Goal: Transaction & Acquisition: Purchase product/service

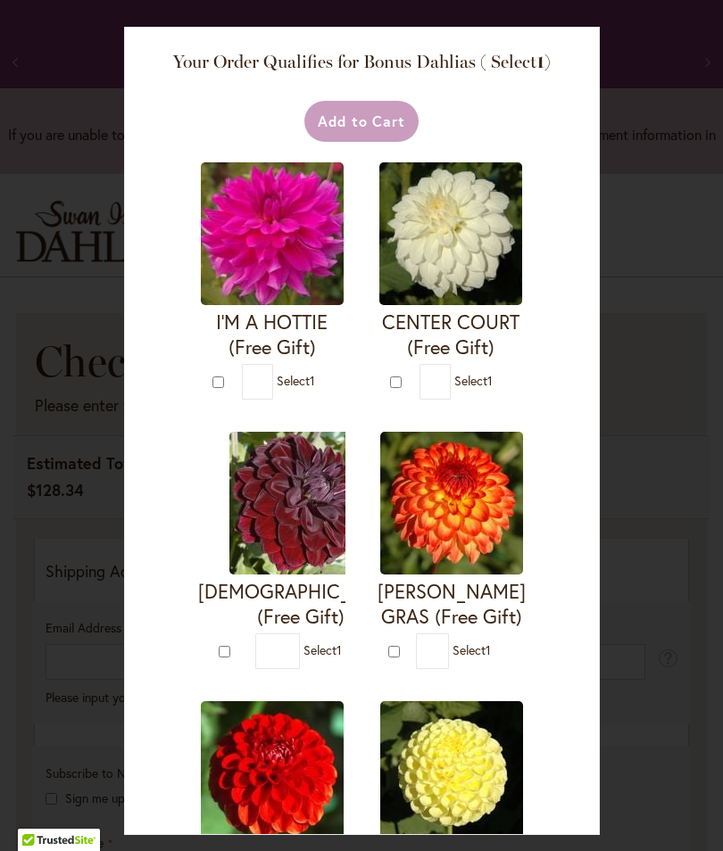
select select "**"
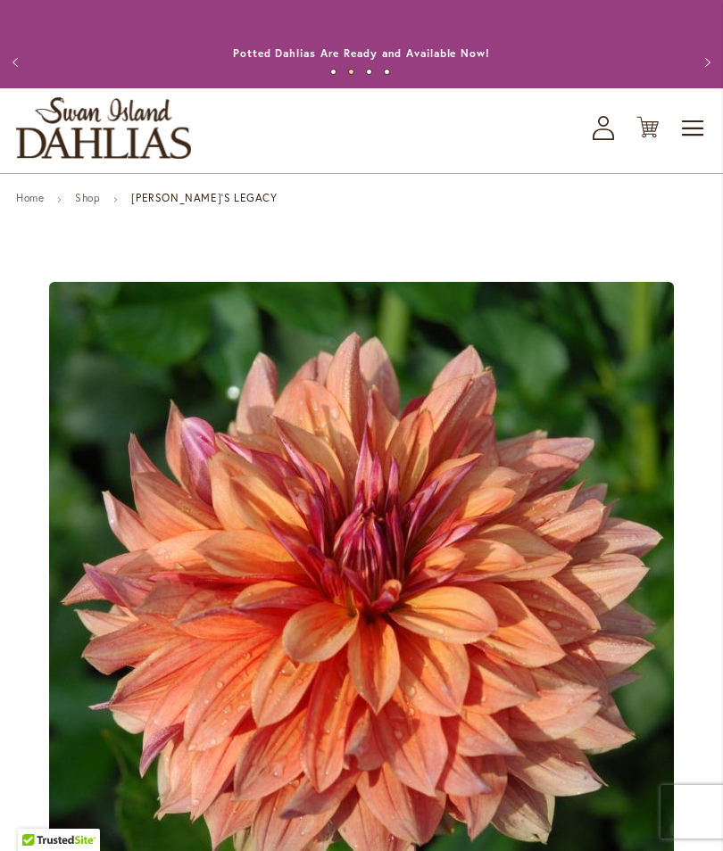
click at [653, 137] on icon "Cart .cls-1 { fill: #231f20; }" at bounding box center [647, 127] width 22 height 22
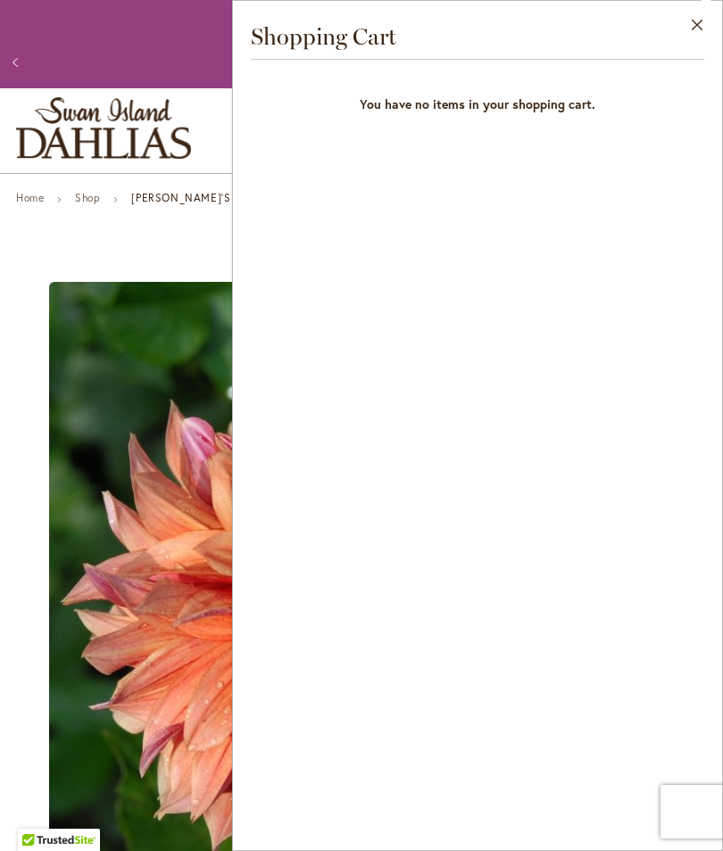
click at [701, 25] on button "Close" at bounding box center [697, 29] width 49 height 56
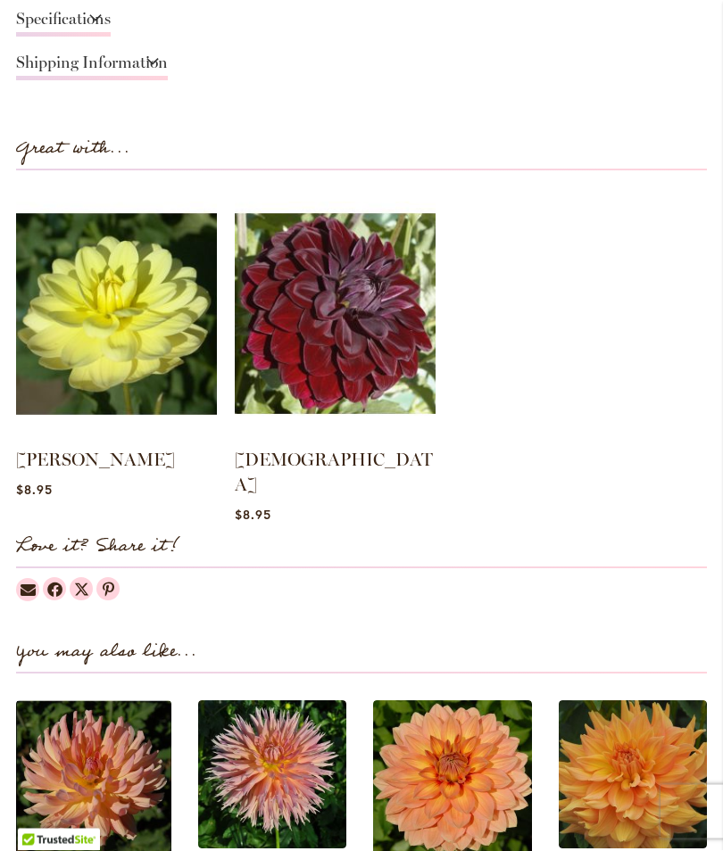
scroll to position [1495, 0]
click at [335, 379] on img at bounding box center [335, 313] width 201 height 251
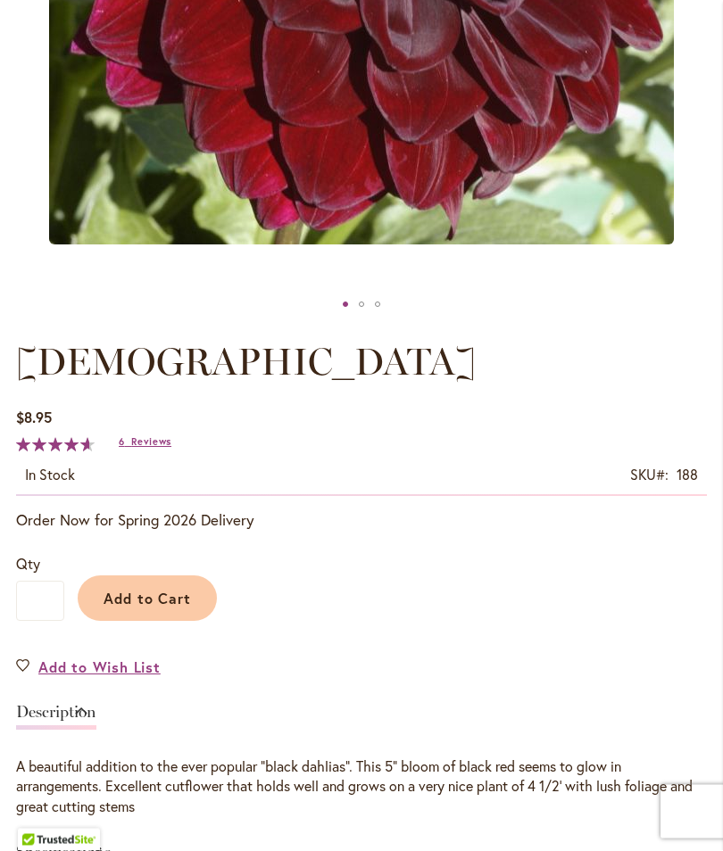
scroll to position [662, 0]
click at [525, 368] on h1 "VOODOO" at bounding box center [361, 362] width 690 height 54
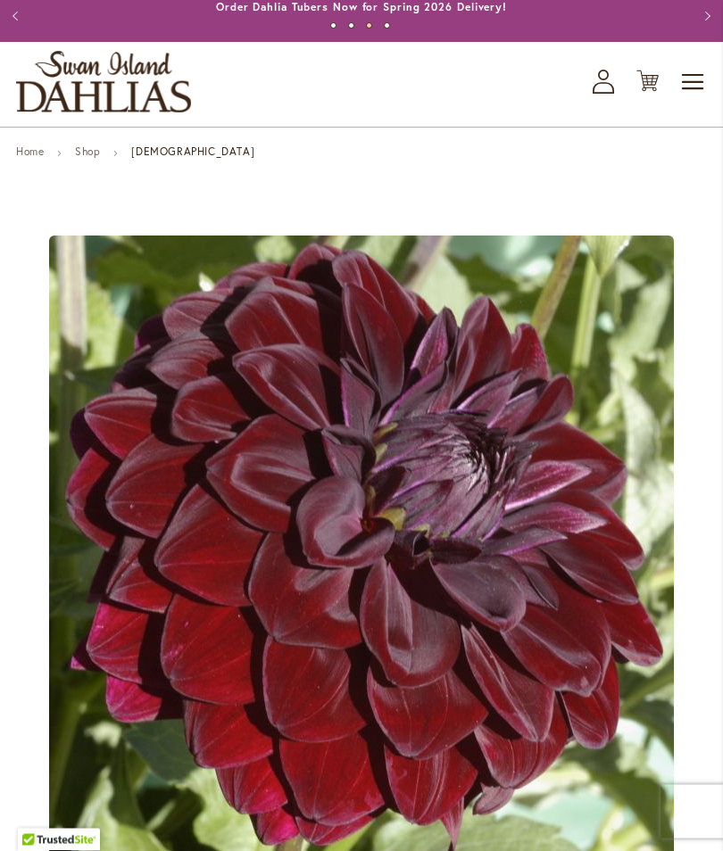
scroll to position [0, 0]
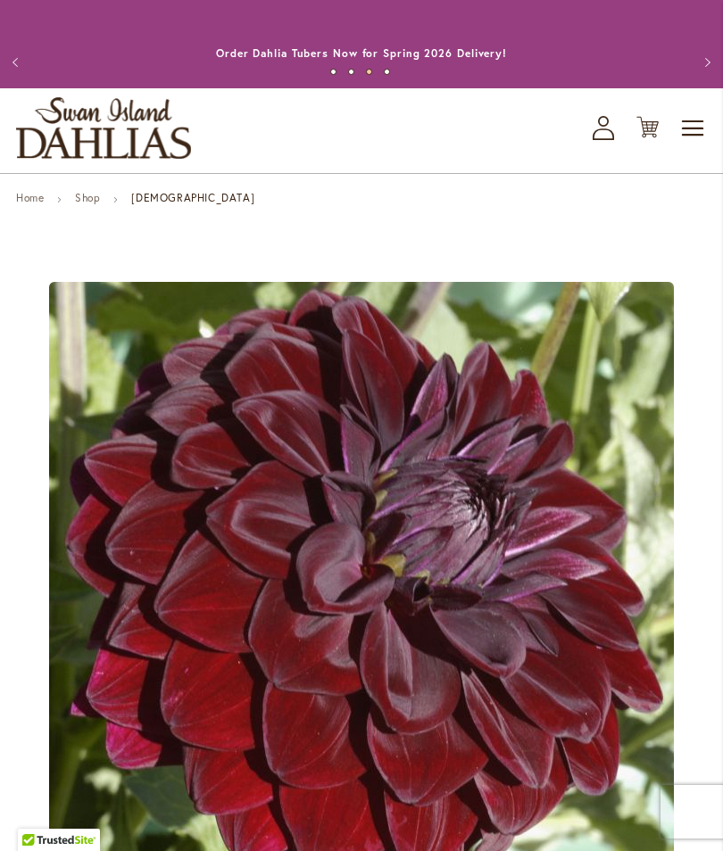
click at [610, 140] on icon "My Account" at bounding box center [602, 128] width 21 height 24
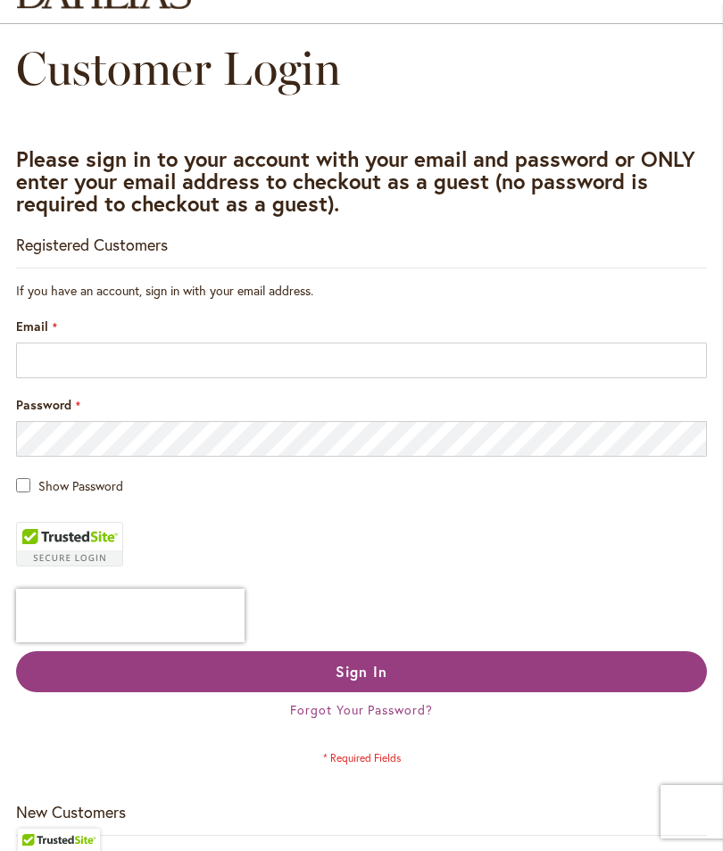
scroll to position [153, 0]
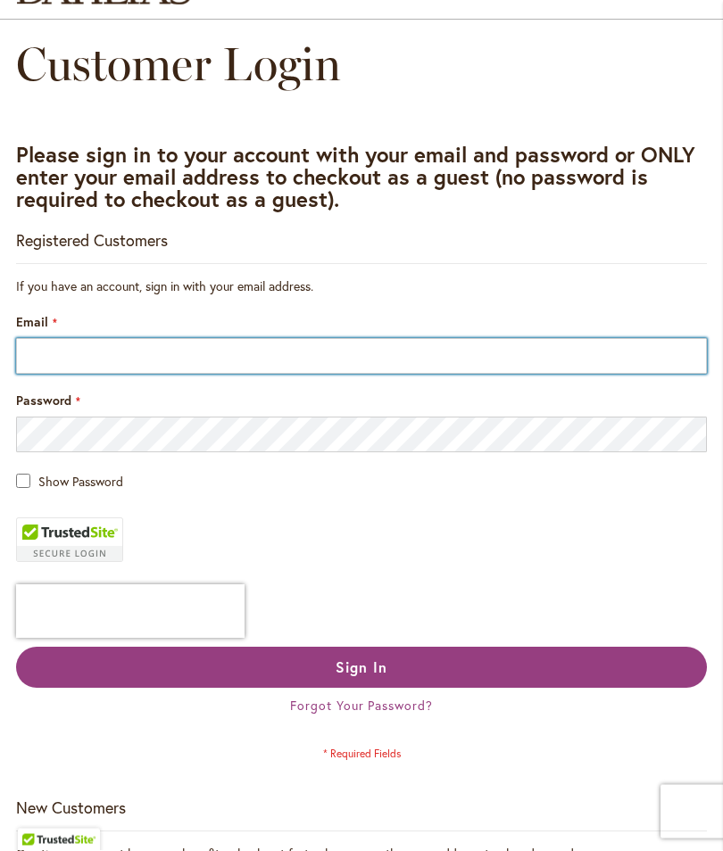
click at [220, 360] on input "Email" at bounding box center [361, 357] width 690 height 36
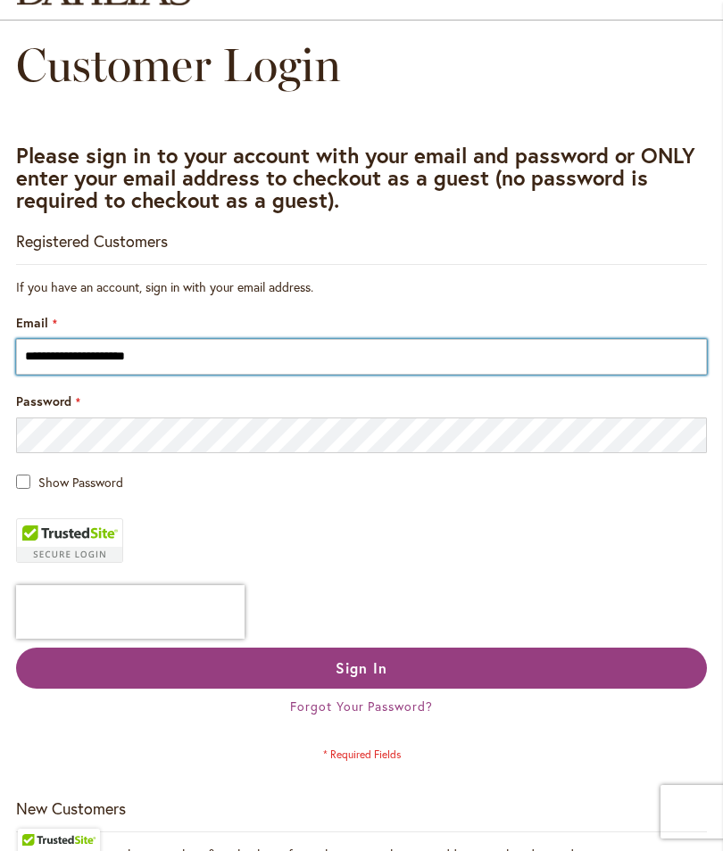
type input "**********"
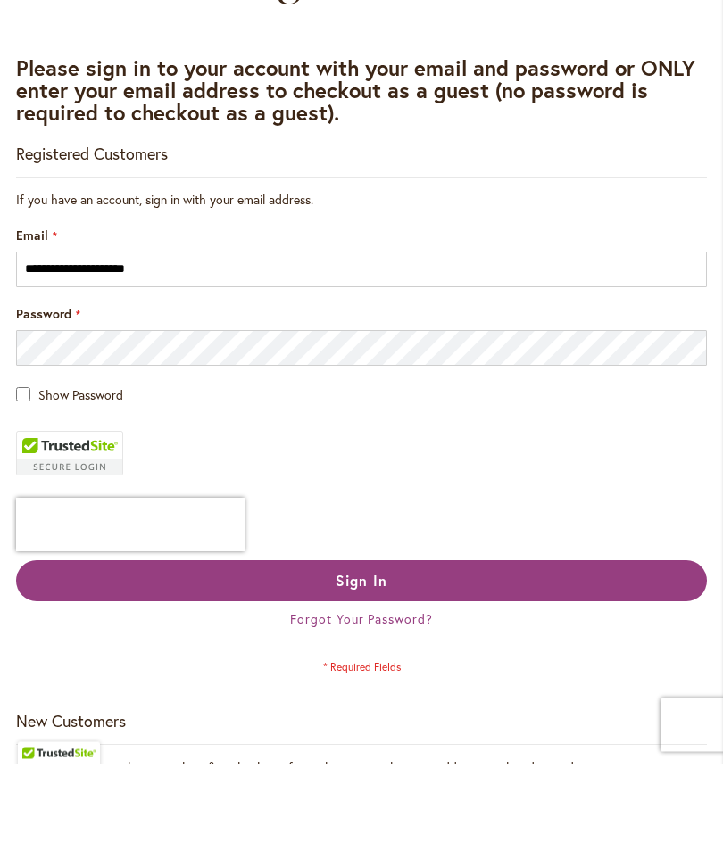
click at [38, 474] on span "Show Password" at bounding box center [80, 482] width 85 height 17
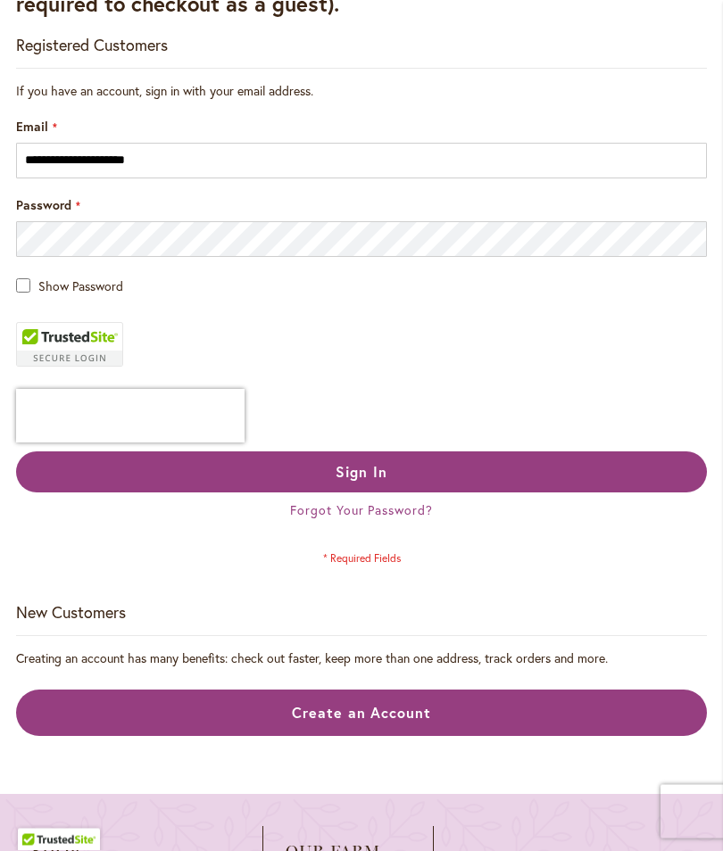
scroll to position [350, 0]
click at [373, 481] on span "Sign In" at bounding box center [361, 471] width 52 height 19
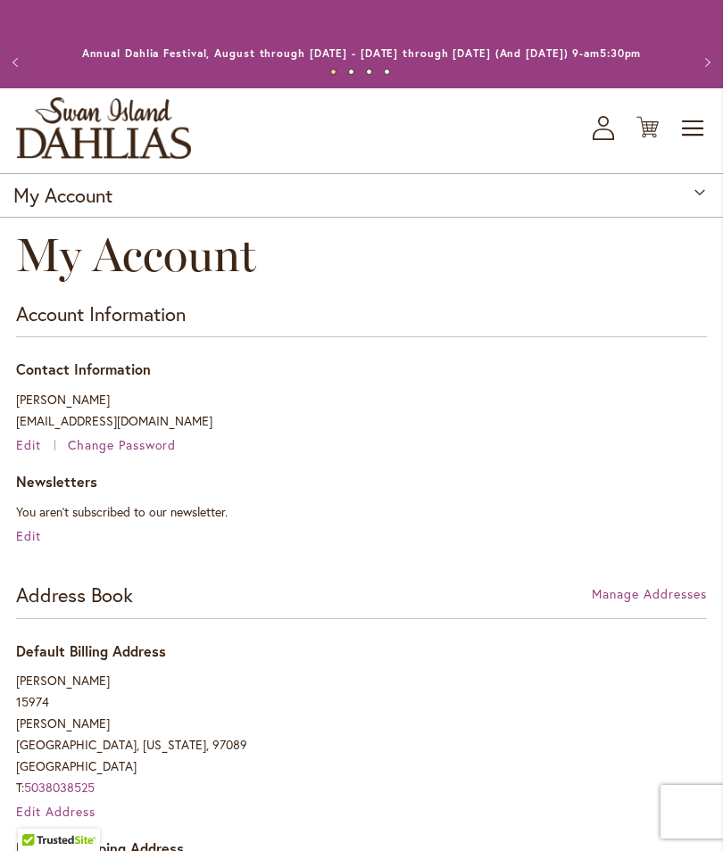
click at [704, 211] on div "My Account" at bounding box center [361, 195] width 723 height 45
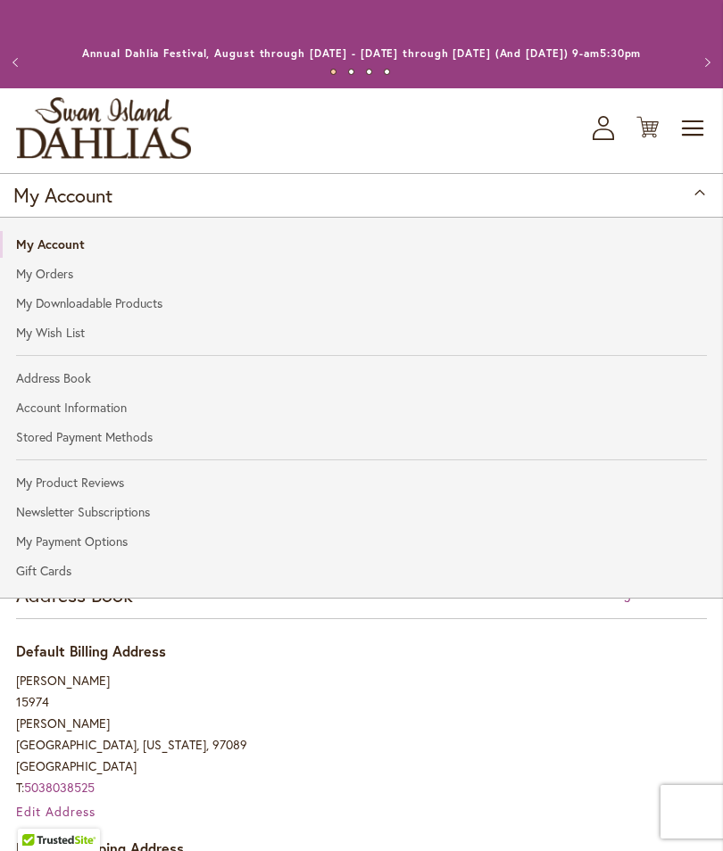
click at [78, 279] on link "My Orders" at bounding box center [361, 273] width 723 height 27
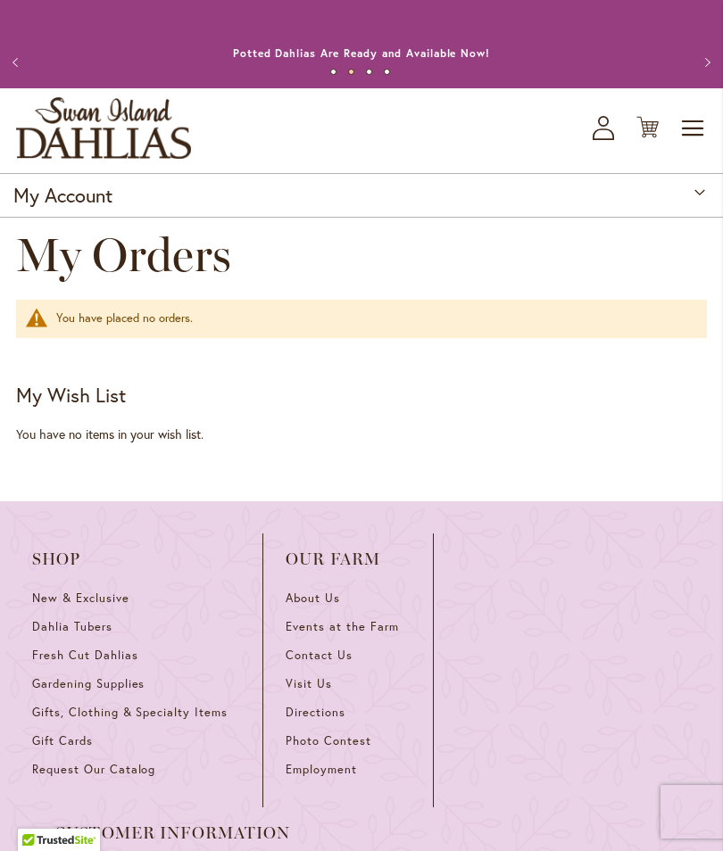
click at [511, 398] on div "Recently Ordered Last Ordered Items Add to Cart View All My Wish List Last Adde…" at bounding box center [361, 413] width 690 height 132
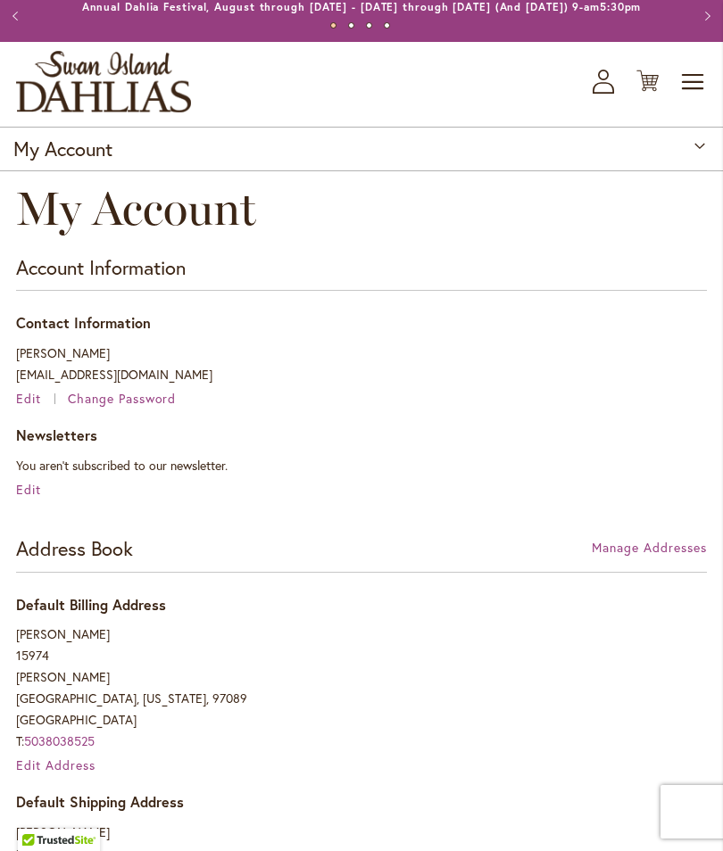
scroll to position [45, 0]
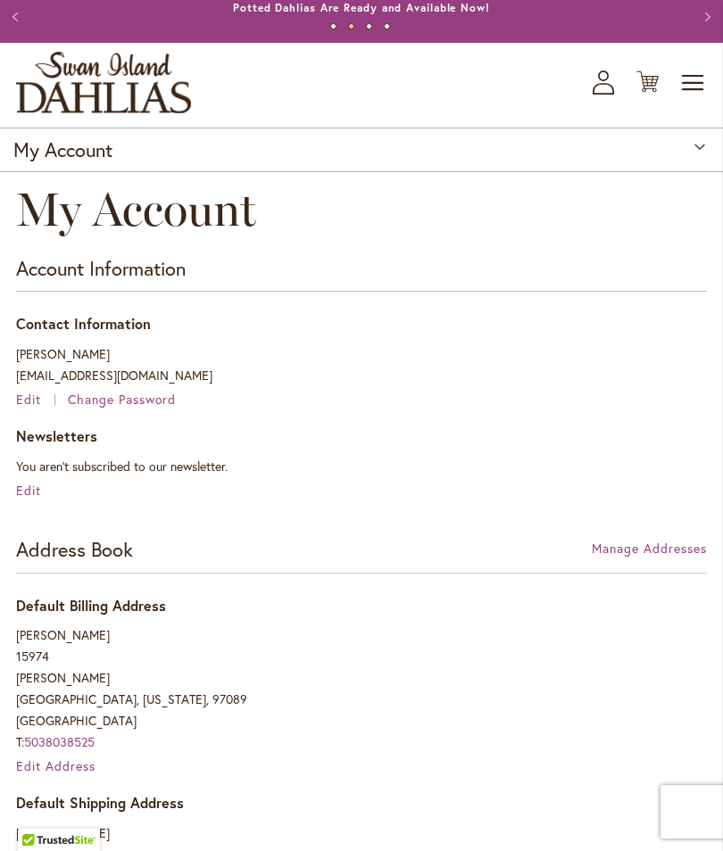
click at [650, 93] on icon at bounding box center [647, 81] width 22 height 21
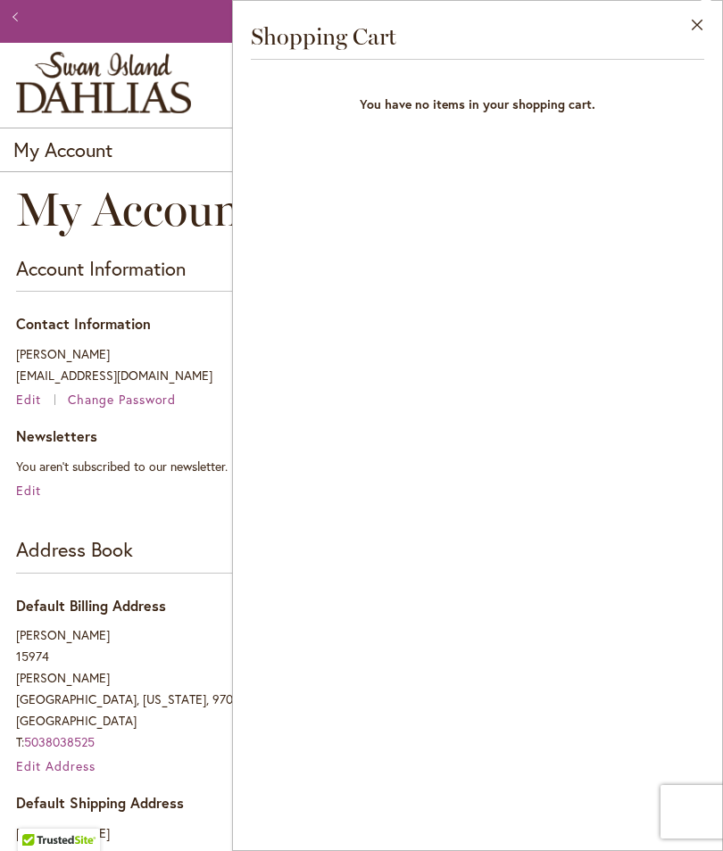
click at [698, 32] on button "Close" at bounding box center [697, 29] width 49 height 56
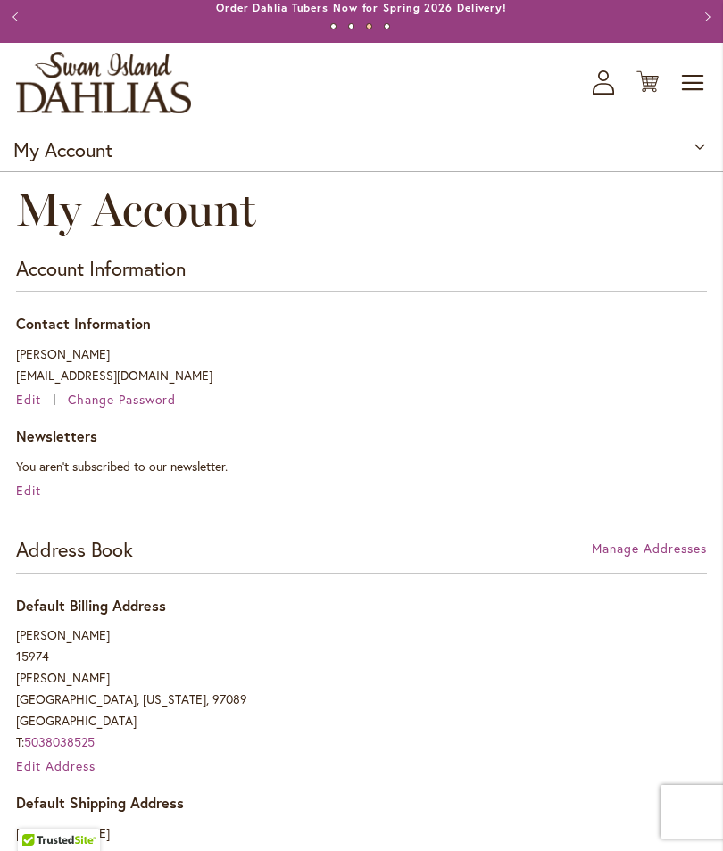
click at [606, 95] on icon "My Account" at bounding box center [602, 82] width 21 height 24
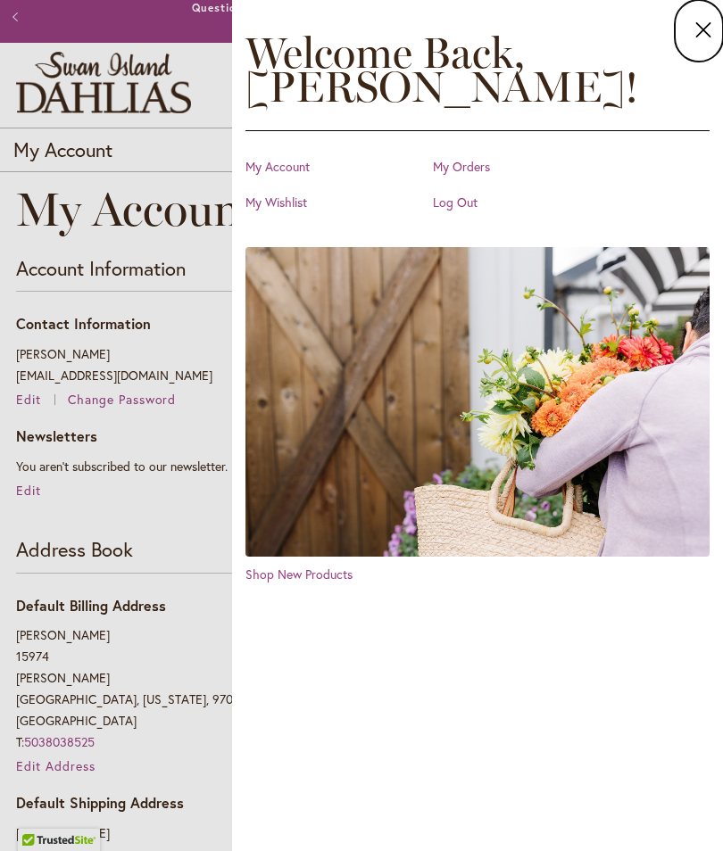
click at [703, 38] on icon at bounding box center [702, 30] width 21 height 24
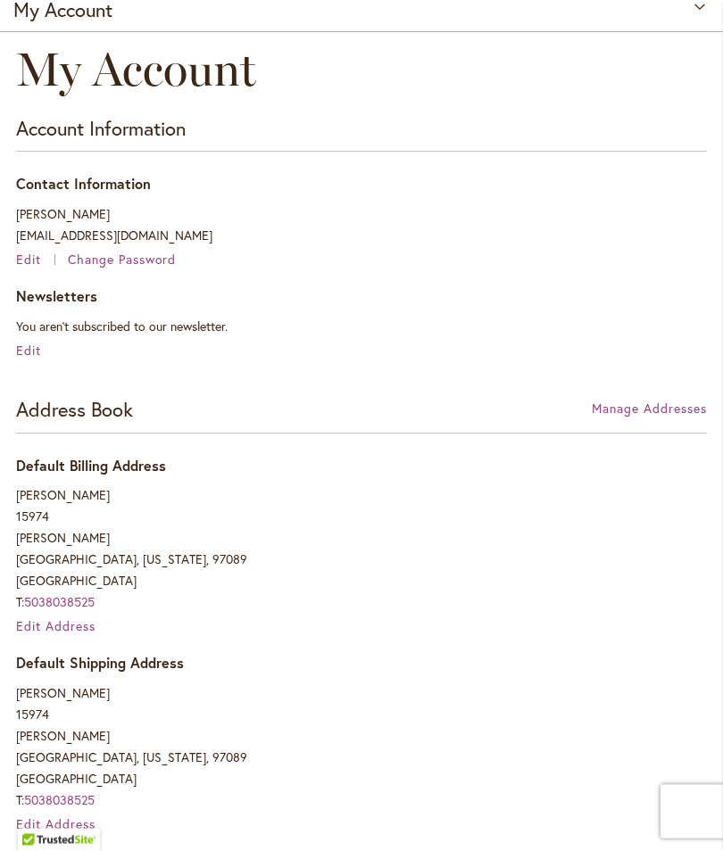
scroll to position [0, 0]
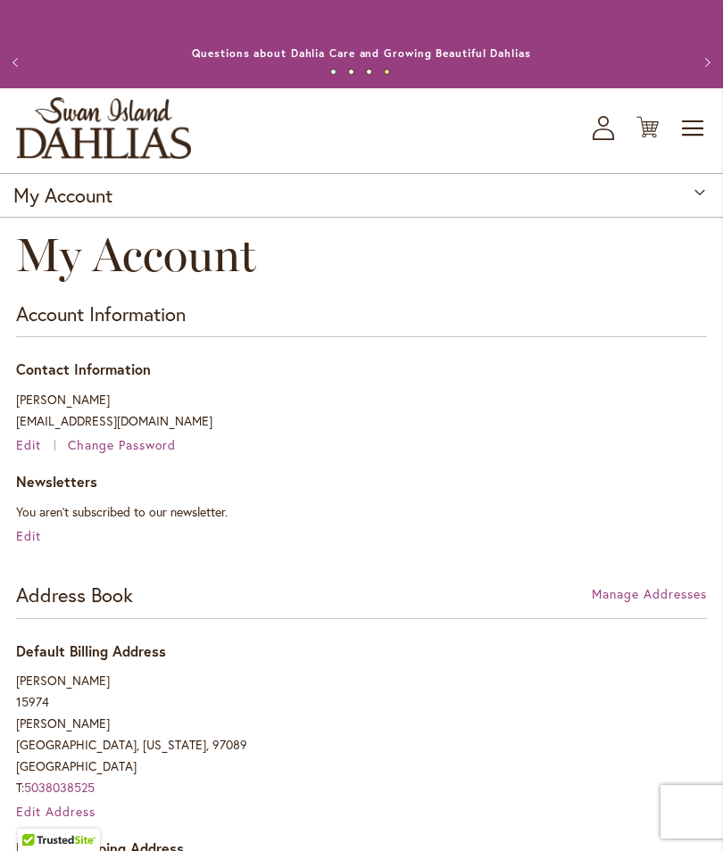
click at [690, 144] on span "Toggle Nav" at bounding box center [693, 129] width 27 height 36
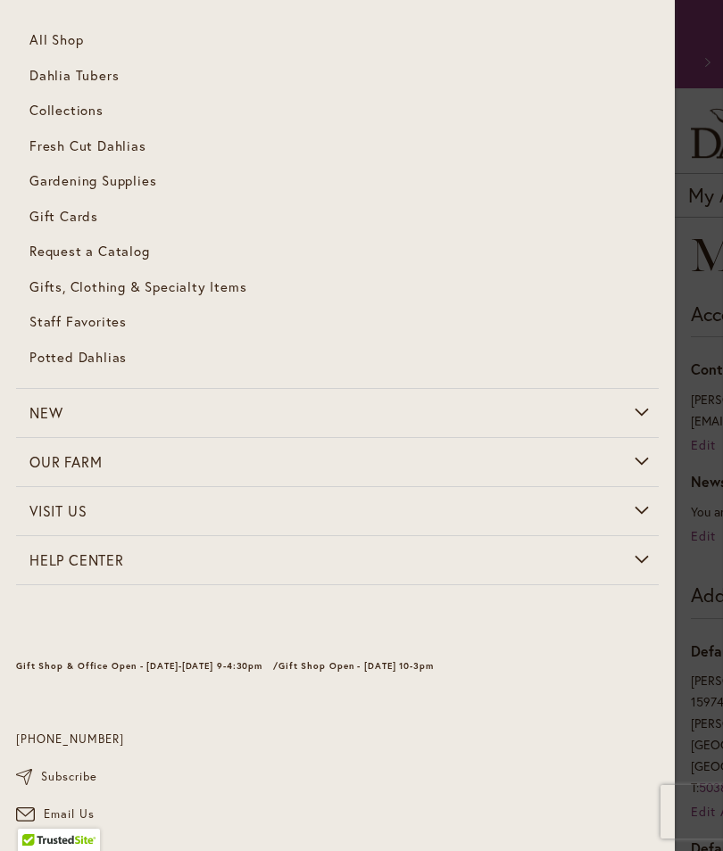
scroll to position [147, 0]
click at [93, 86] on link "Dahlia Tubers" at bounding box center [337, 78] width 642 height 36
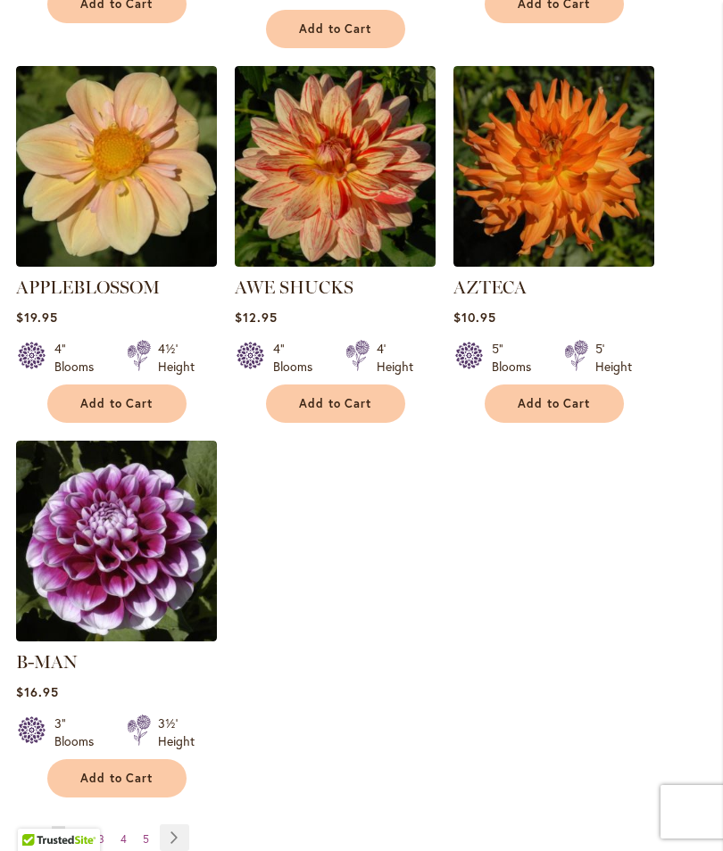
scroll to position [2186, 0]
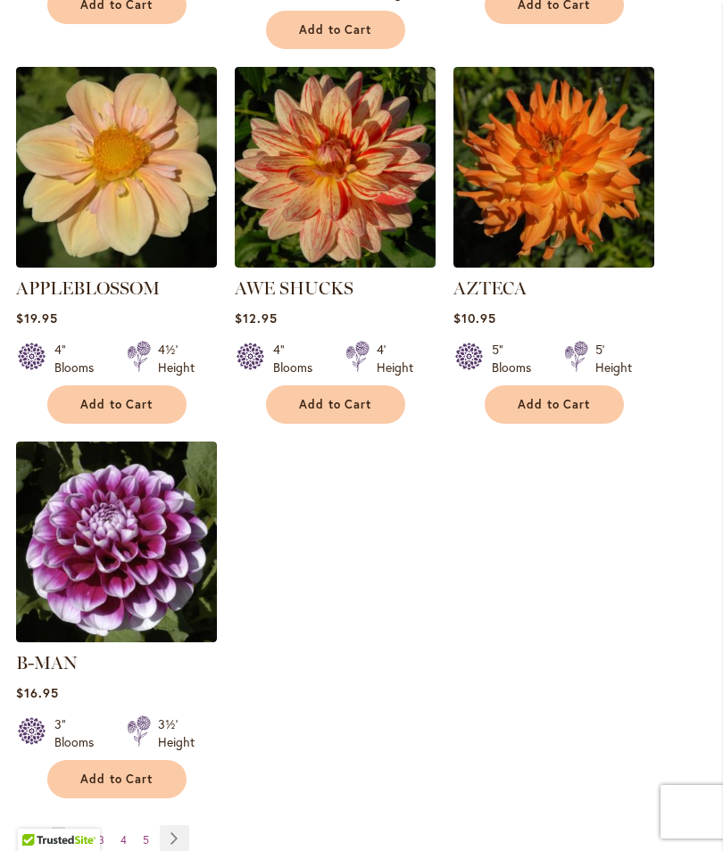
click at [148, 772] on span "Add to Cart" at bounding box center [116, 779] width 73 height 15
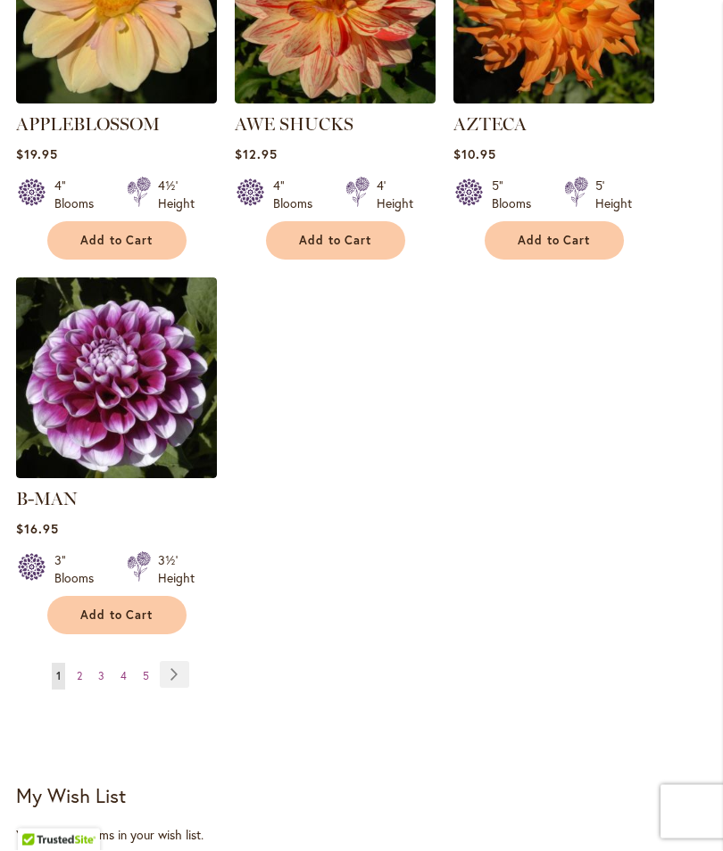
scroll to position [2397, 0]
click at [87, 663] on link "Page 2" at bounding box center [79, 676] width 14 height 27
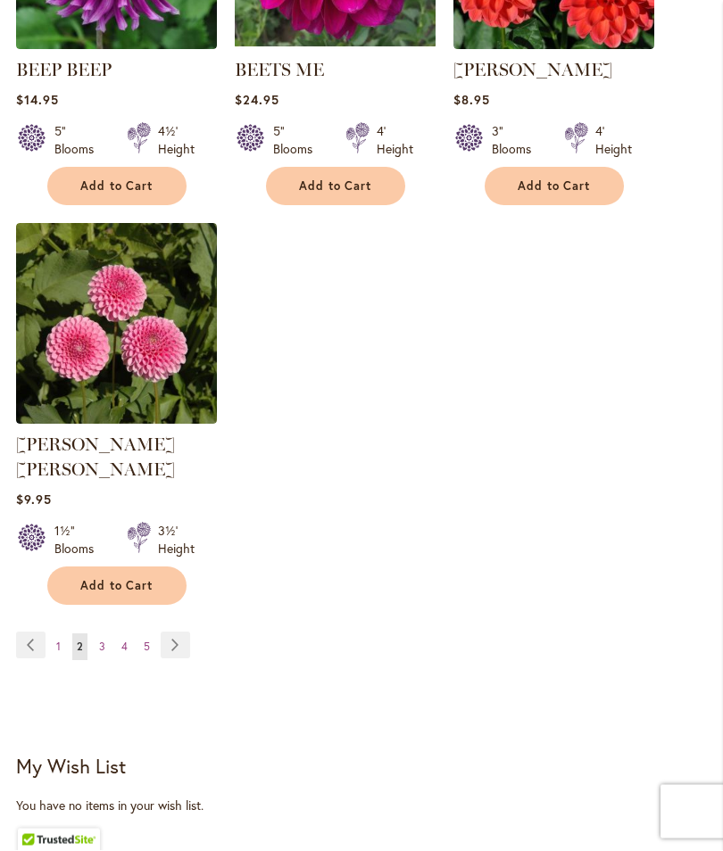
scroll to position [2379, 0]
click at [104, 640] on span "3" at bounding box center [102, 646] width 6 height 13
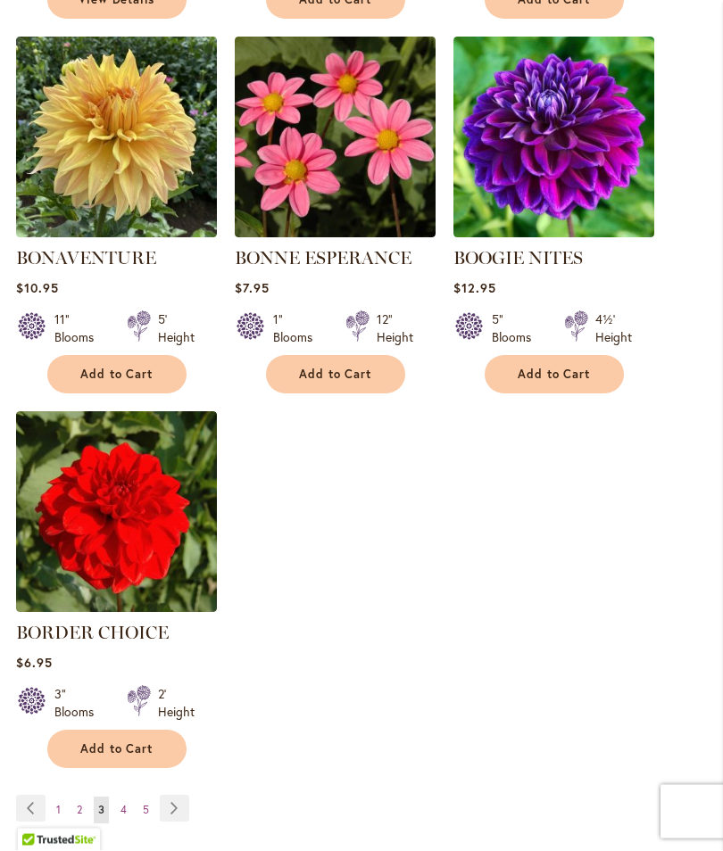
scroll to position [2198, 0]
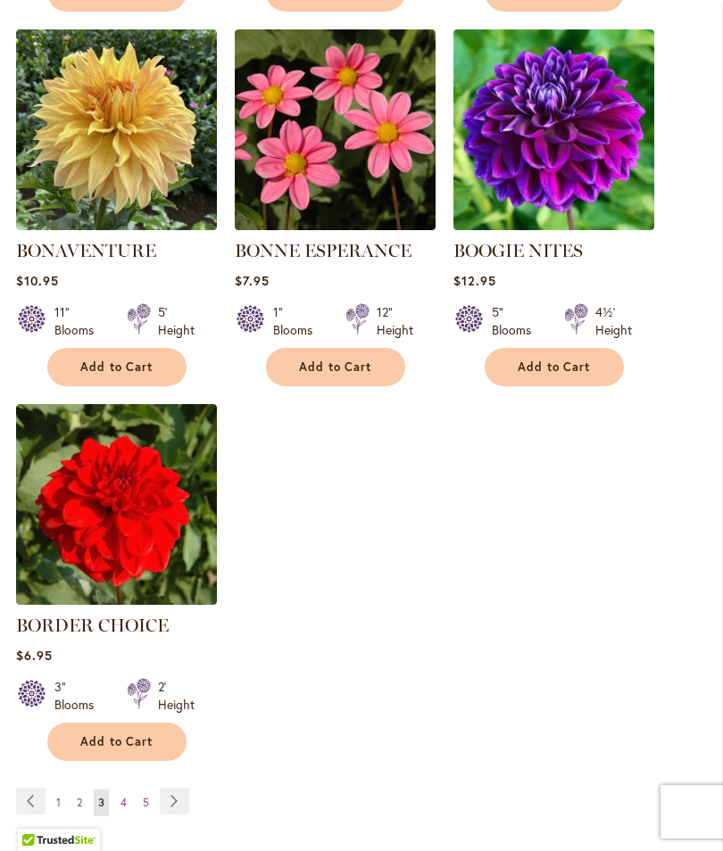
click at [127, 814] on link "Page 4" at bounding box center [123, 802] width 15 height 27
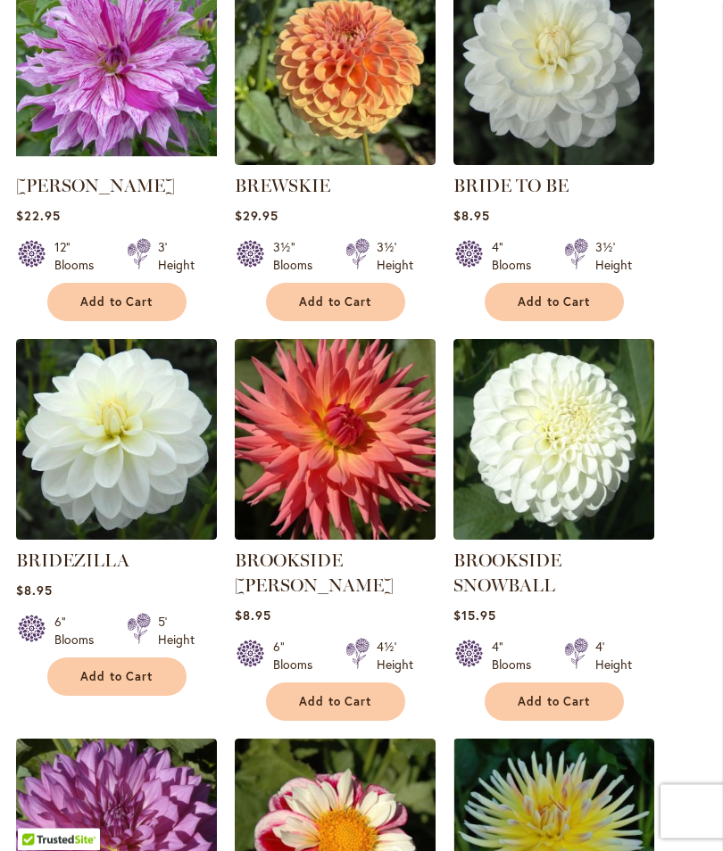
scroll to position [766, 0]
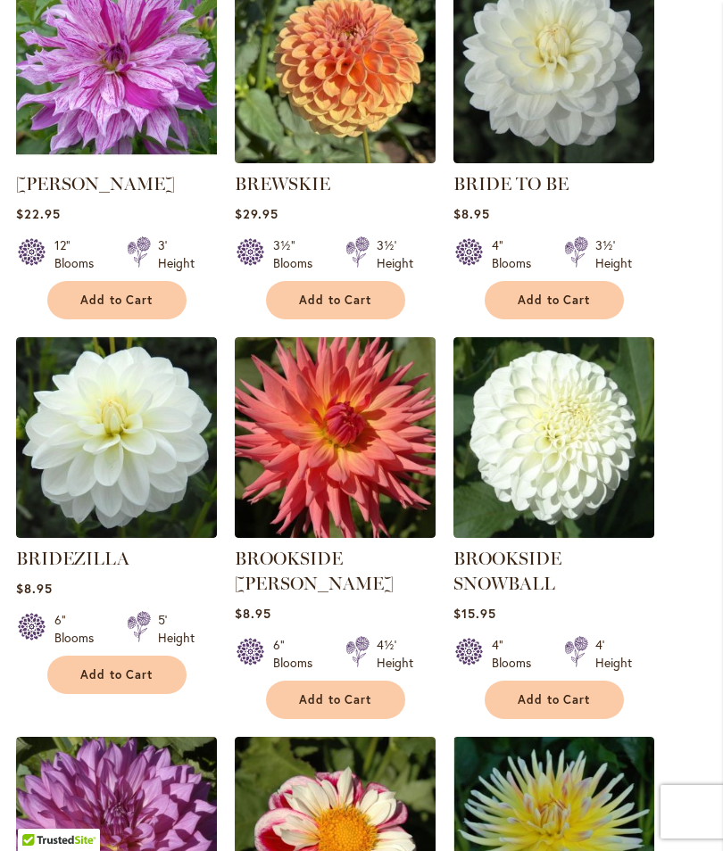
click at [138, 308] on span "Add to Cart" at bounding box center [116, 300] width 73 height 15
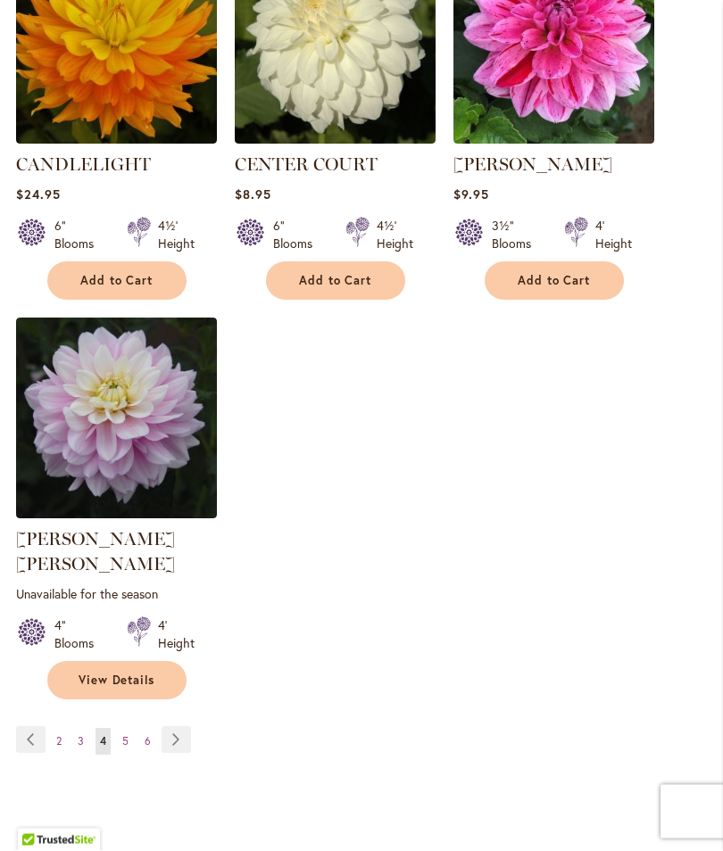
scroll to position [2357, 0]
click at [130, 728] on link "Page 5" at bounding box center [125, 741] width 15 height 27
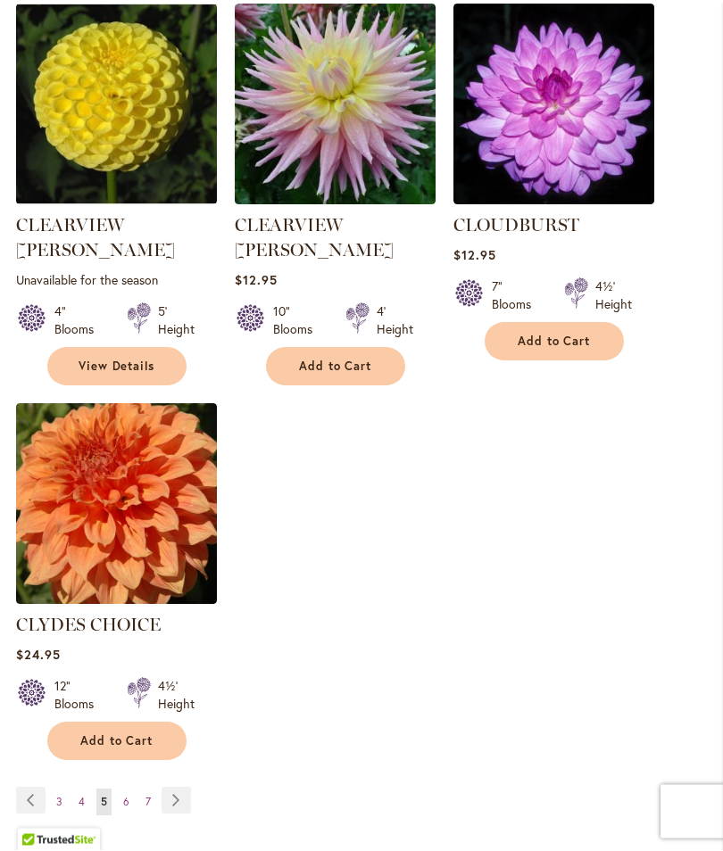
scroll to position [2257, 0]
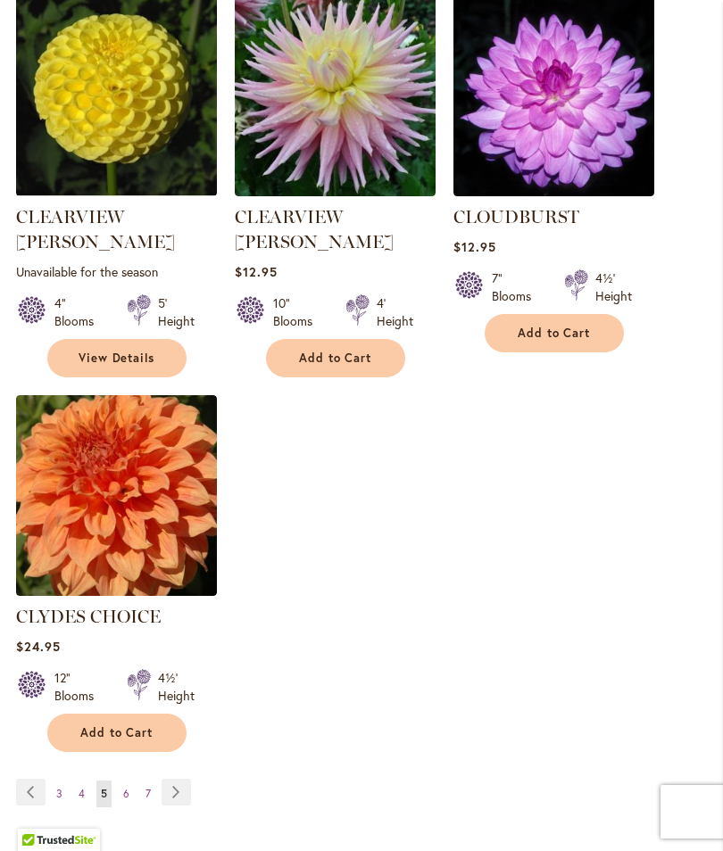
click at [129, 781] on link "Page 6" at bounding box center [126, 794] width 15 height 27
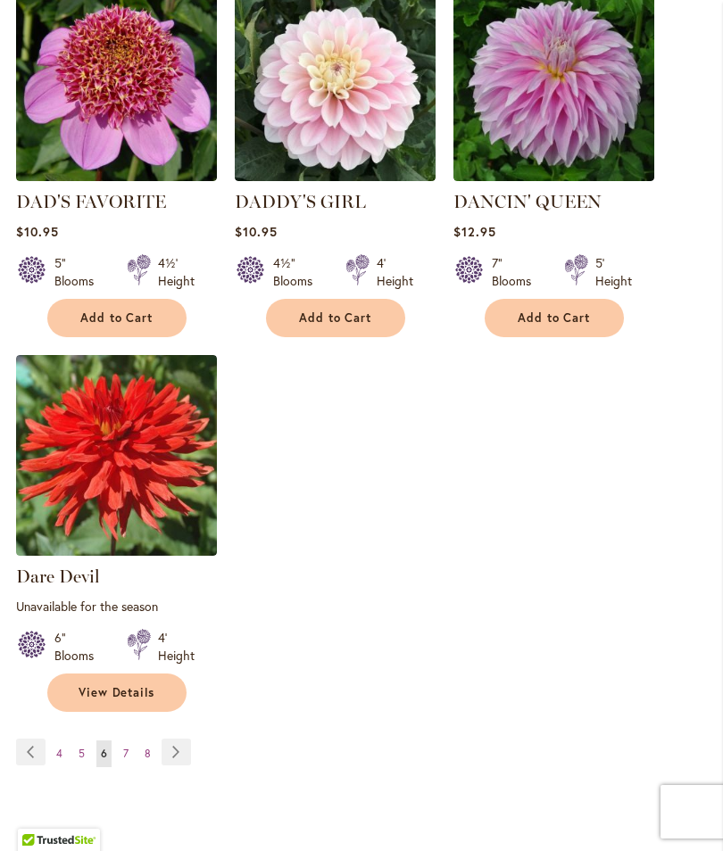
scroll to position [2317, 0]
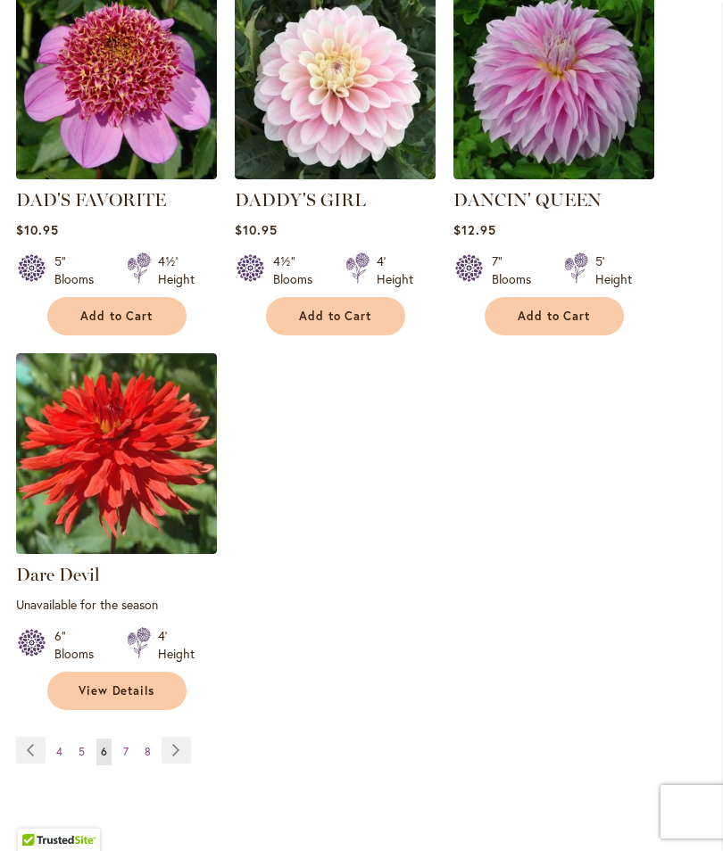
click at [128, 745] on span "7" at bounding box center [125, 751] width 5 height 13
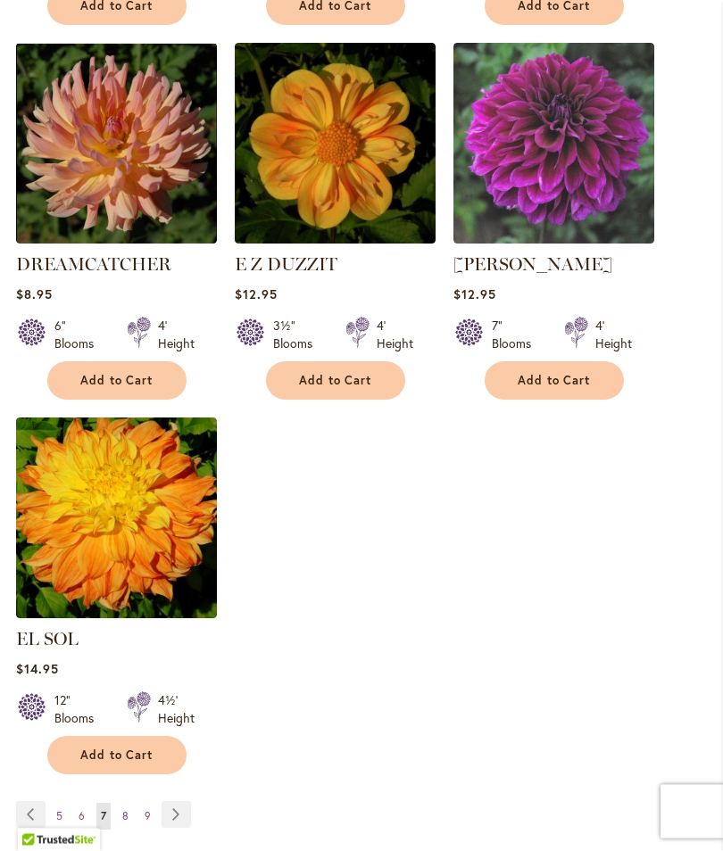
scroll to position [2229, 0]
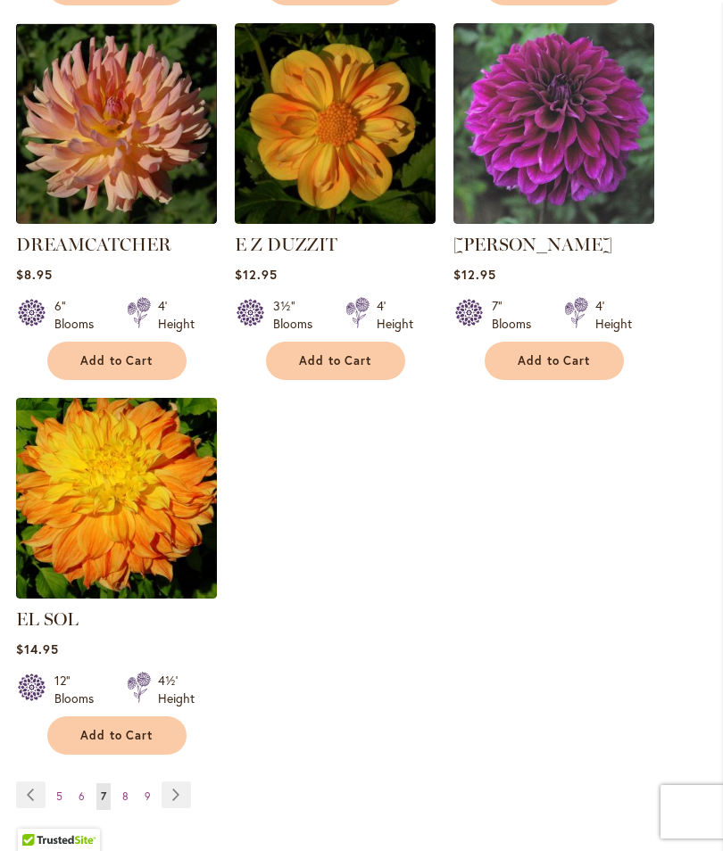
click at [129, 787] on link "Page 8" at bounding box center [125, 796] width 15 height 27
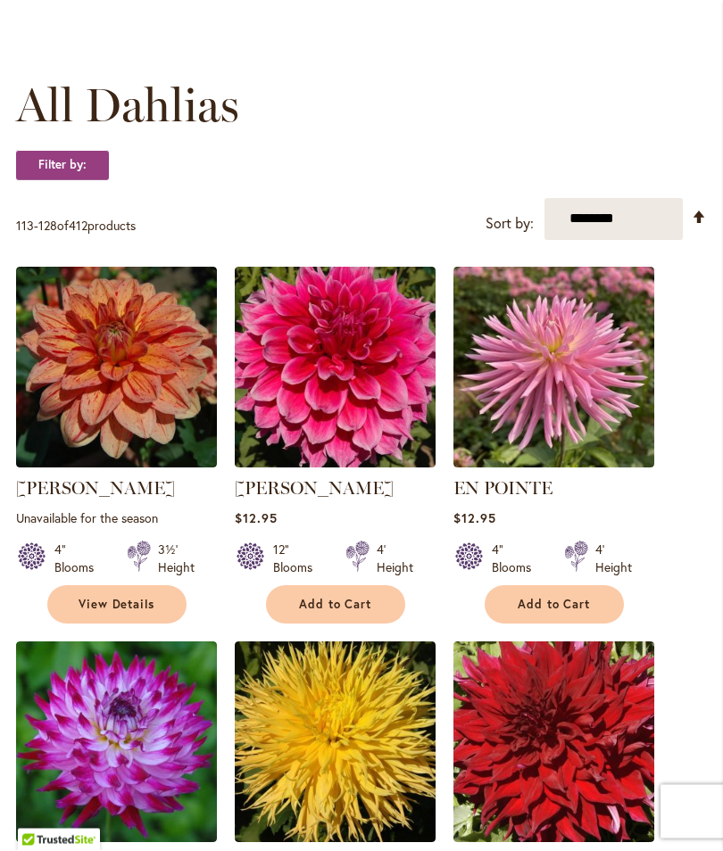
scroll to position [462, 0]
click at [336, 612] on span "Add to Cart" at bounding box center [335, 604] width 73 height 15
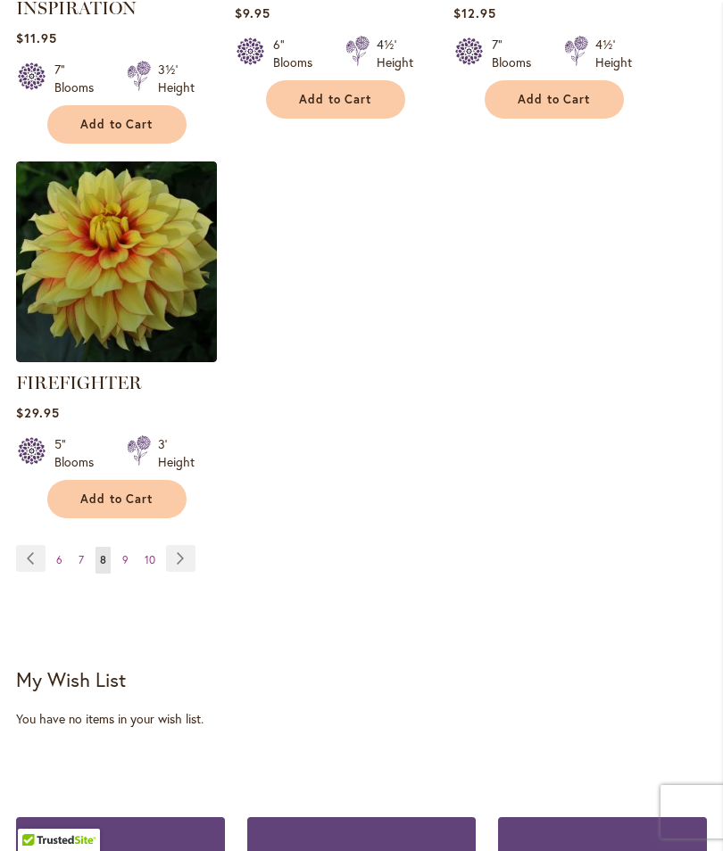
scroll to position [2577, 0]
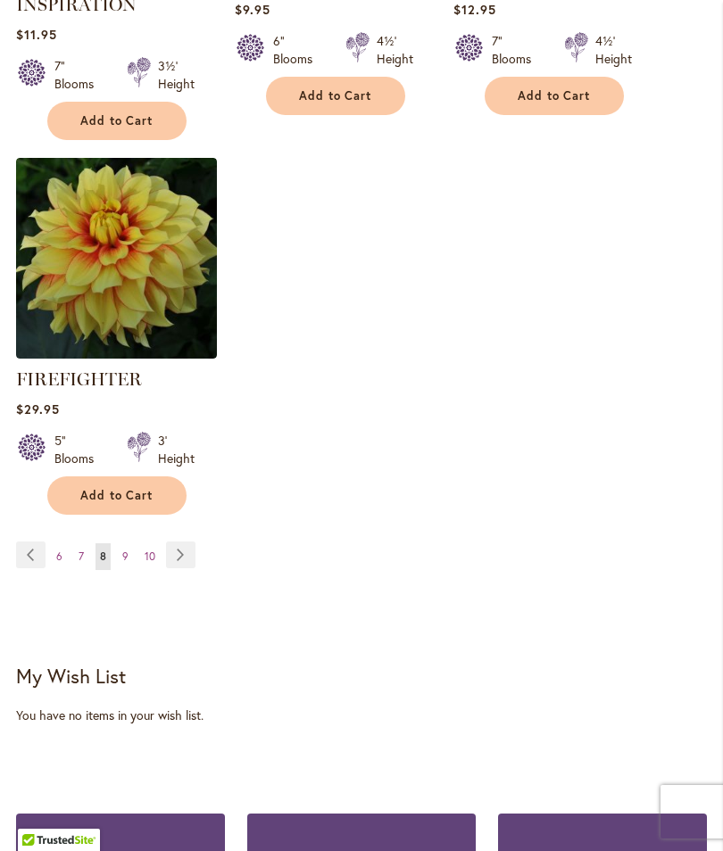
click at [130, 570] on link "Page 9" at bounding box center [125, 556] width 15 height 27
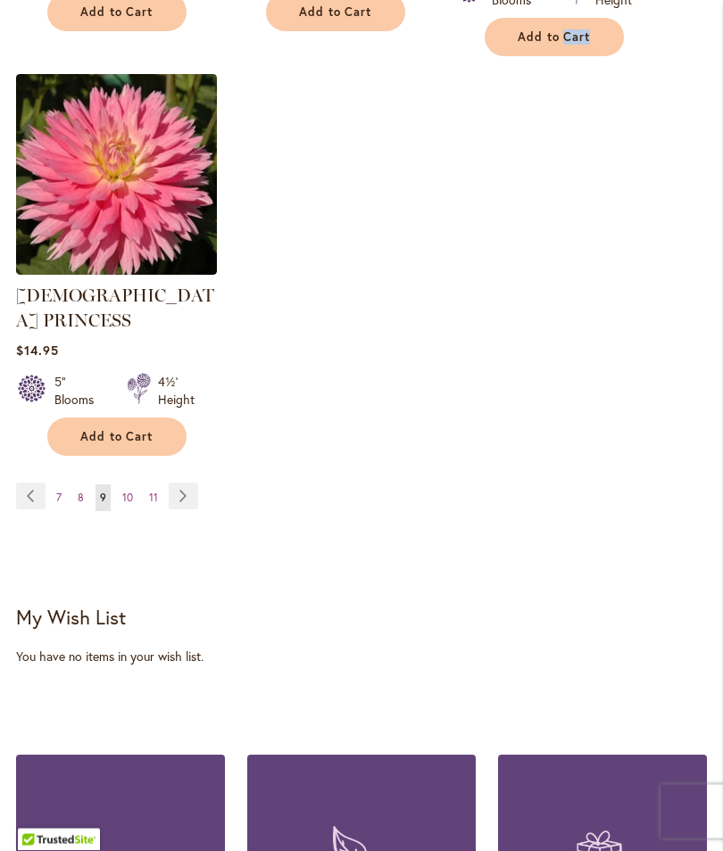
scroll to position [2628, 0]
click at [132, 491] on span "10" at bounding box center [127, 497] width 11 height 13
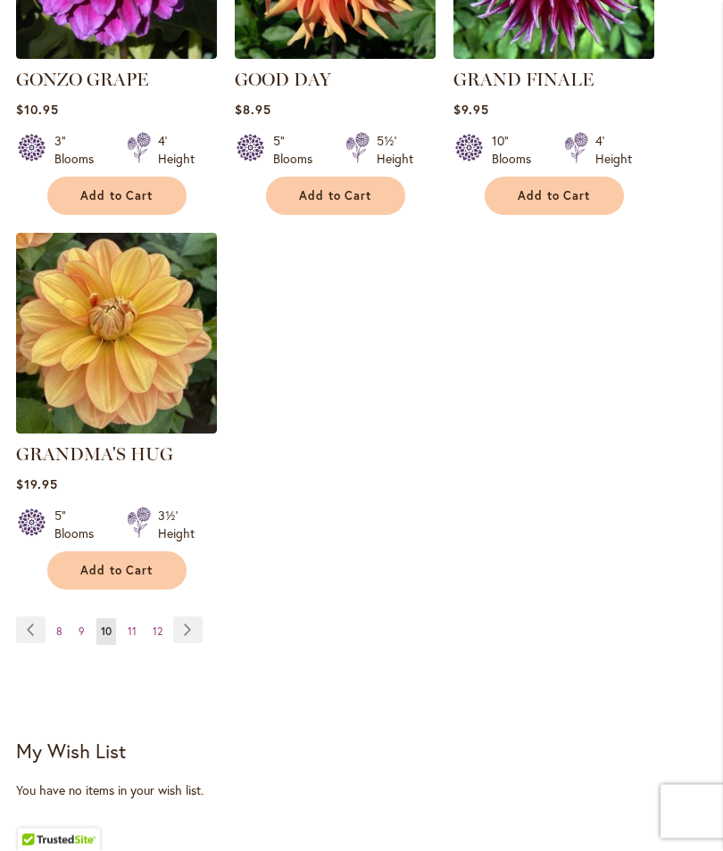
scroll to position [2411, 0]
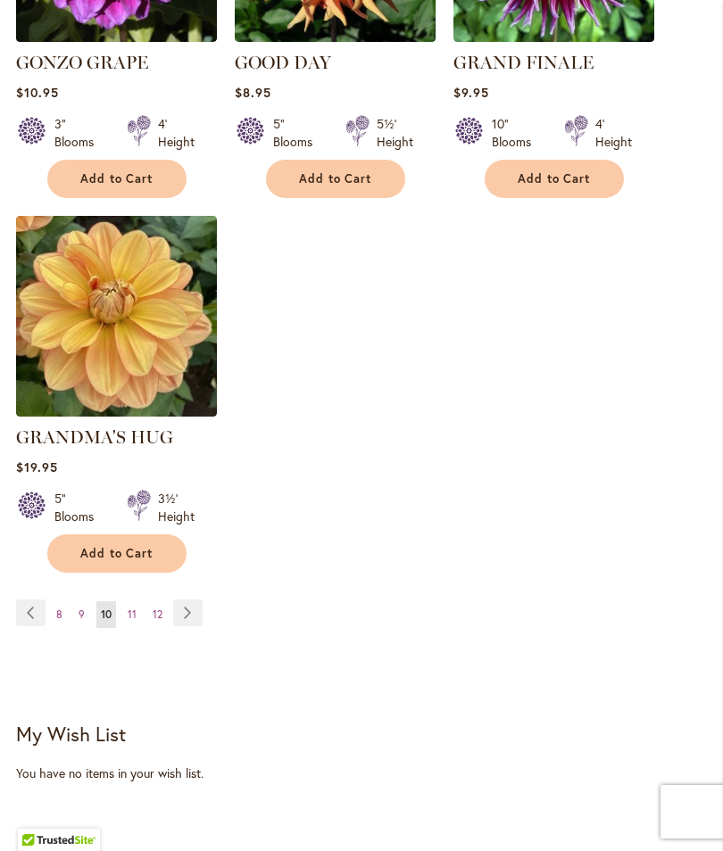
click at [141, 599] on ul "Page Previous Page 8 Page 9 You're currently reading page 10 Page 11 Page 12 Pa…" at bounding box center [113, 613] width 194 height 29
click at [136, 607] on span "11" at bounding box center [132, 613] width 9 height 13
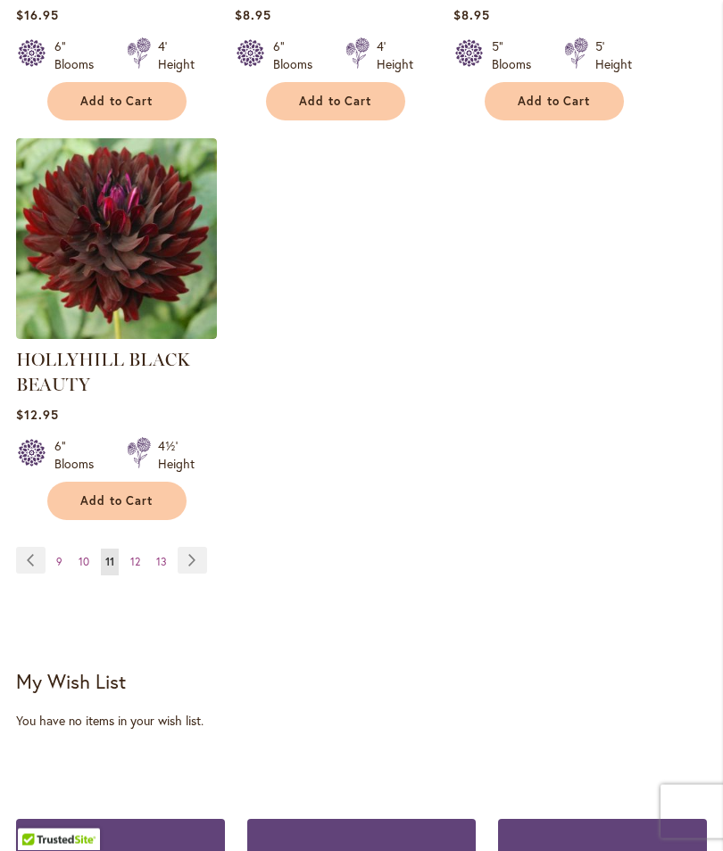
scroll to position [2532, 0]
click at [134, 568] on span "12" at bounding box center [135, 561] width 10 height 13
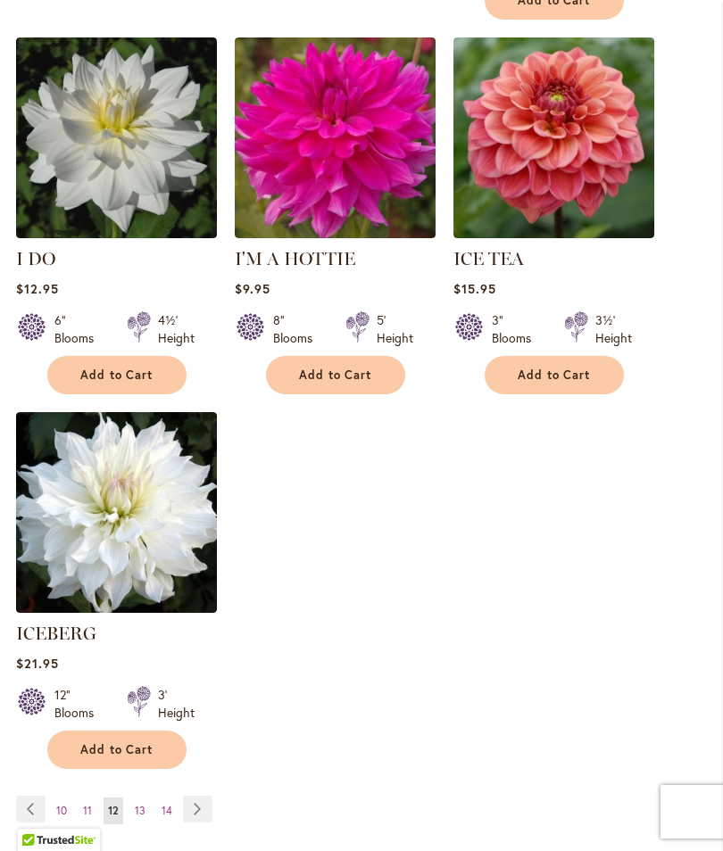
scroll to position [2218, 0]
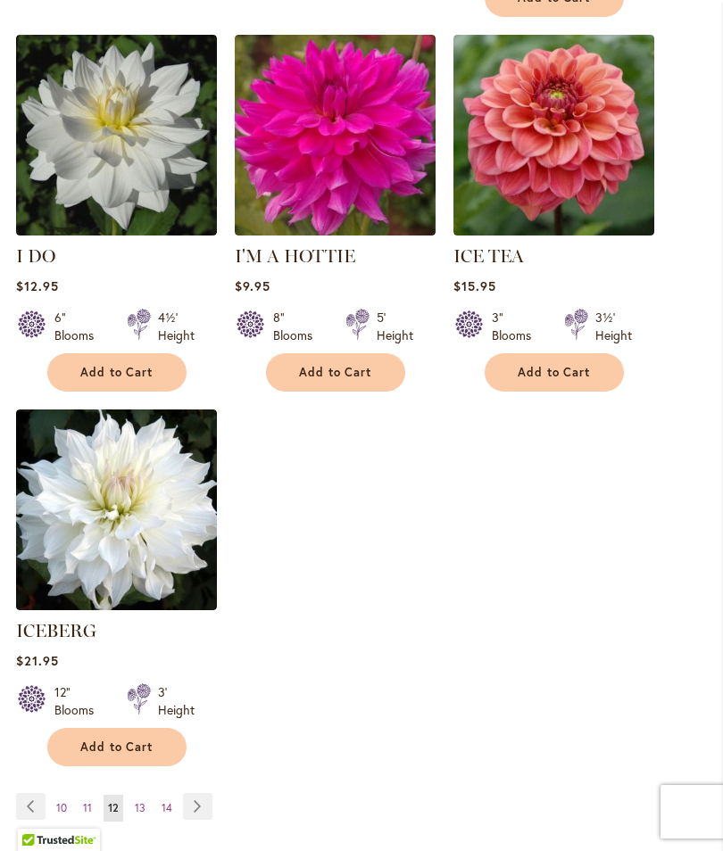
click at [144, 801] on span "13" at bounding box center [140, 807] width 11 height 13
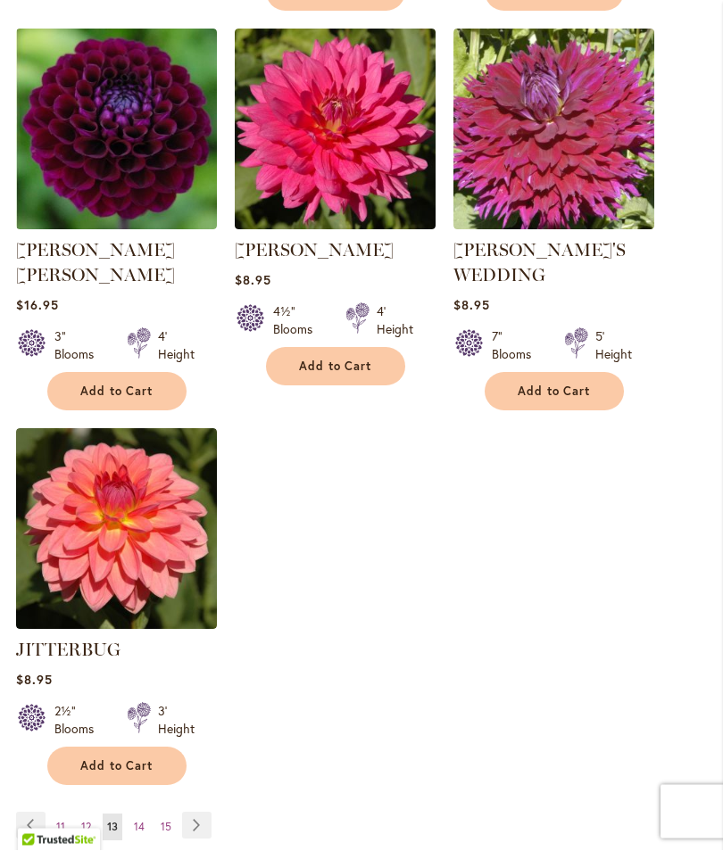
scroll to position [2242, 0]
click at [145, 814] on link "Page 14" at bounding box center [139, 827] width 20 height 27
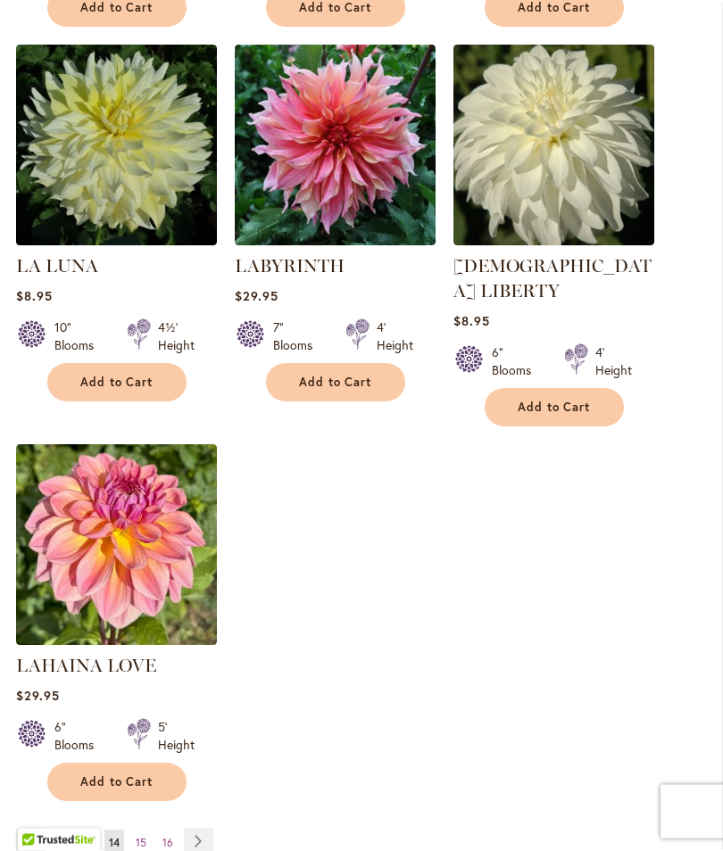
scroll to position [2183, 0]
click at [145, 836] on span "15" at bounding box center [141, 842] width 11 height 13
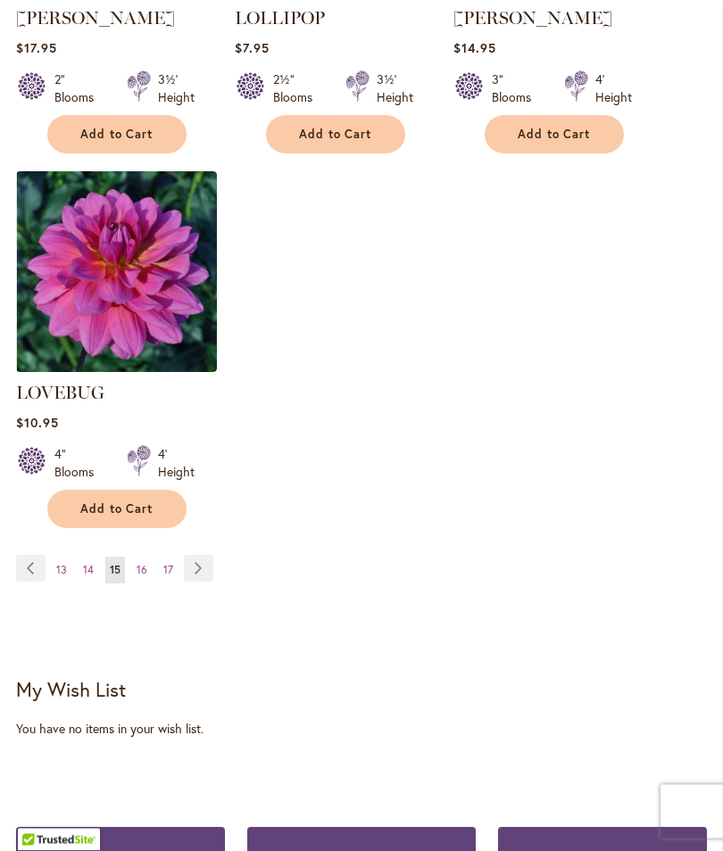
scroll to position [2481, 0]
click at [145, 563] on span "16" at bounding box center [141, 569] width 11 height 13
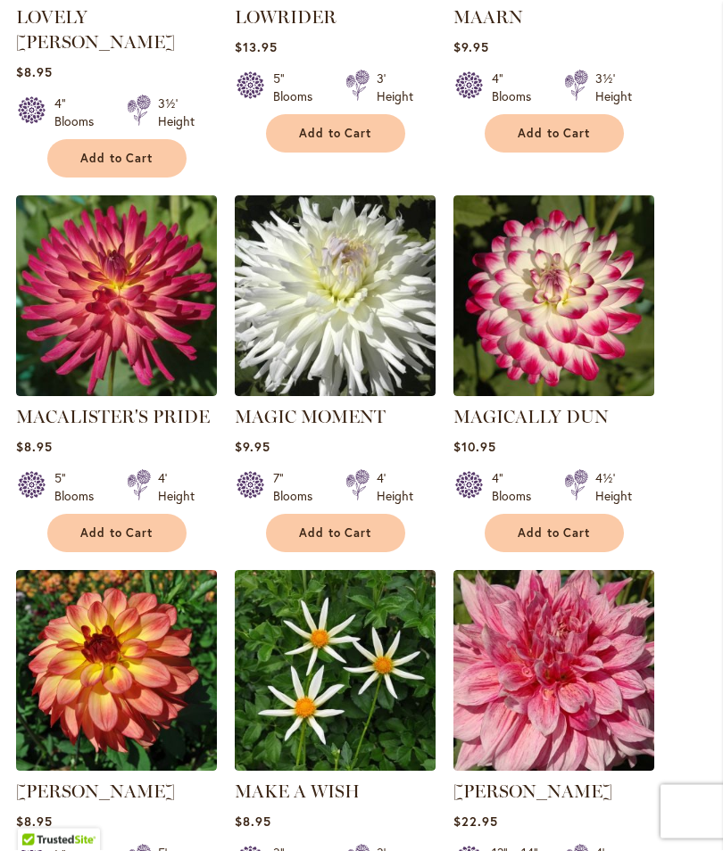
scroll to position [953, 0]
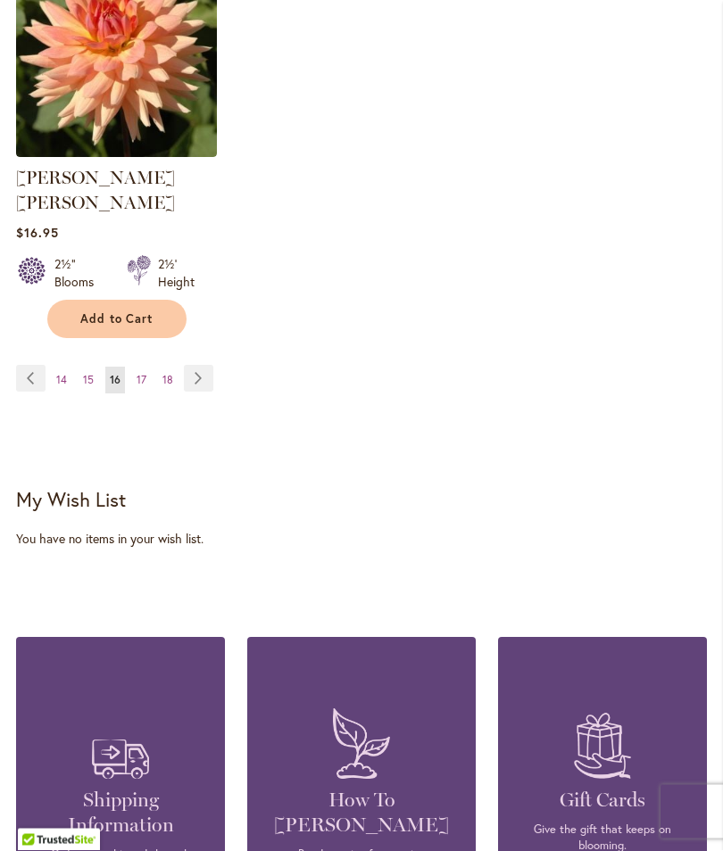
scroll to position [2743, 0]
click at [143, 373] on span "17" at bounding box center [141, 379] width 10 height 13
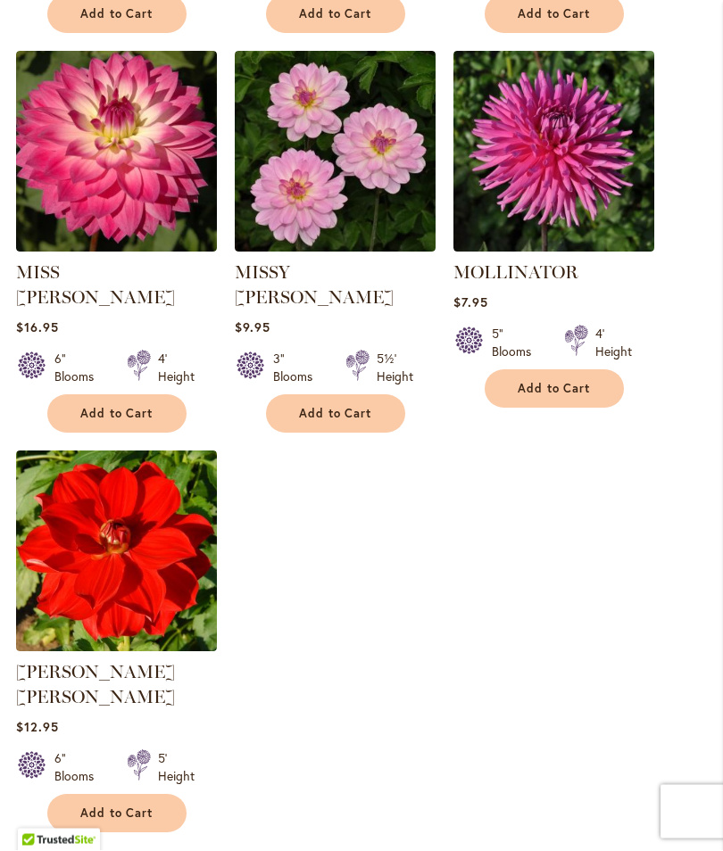
scroll to position [2188, 0]
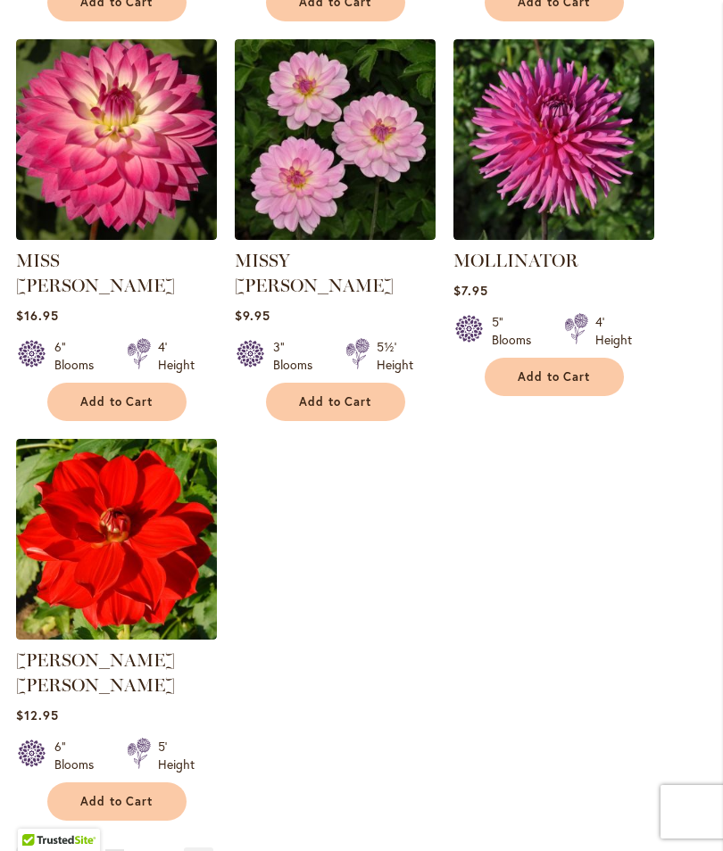
click at [144, 850] on span "18" at bounding box center [141, 861] width 11 height 13
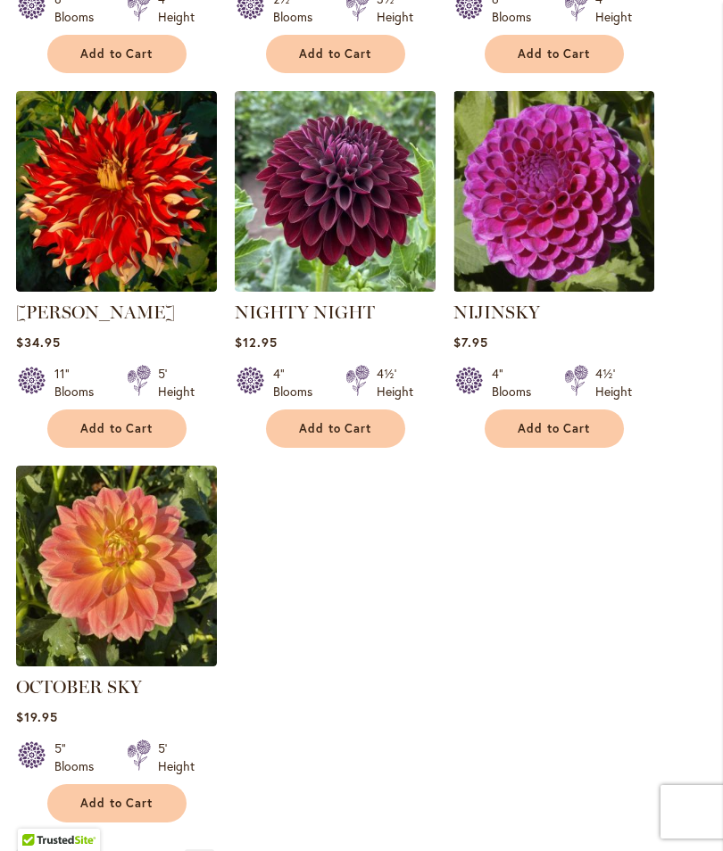
scroll to position [2141, 0]
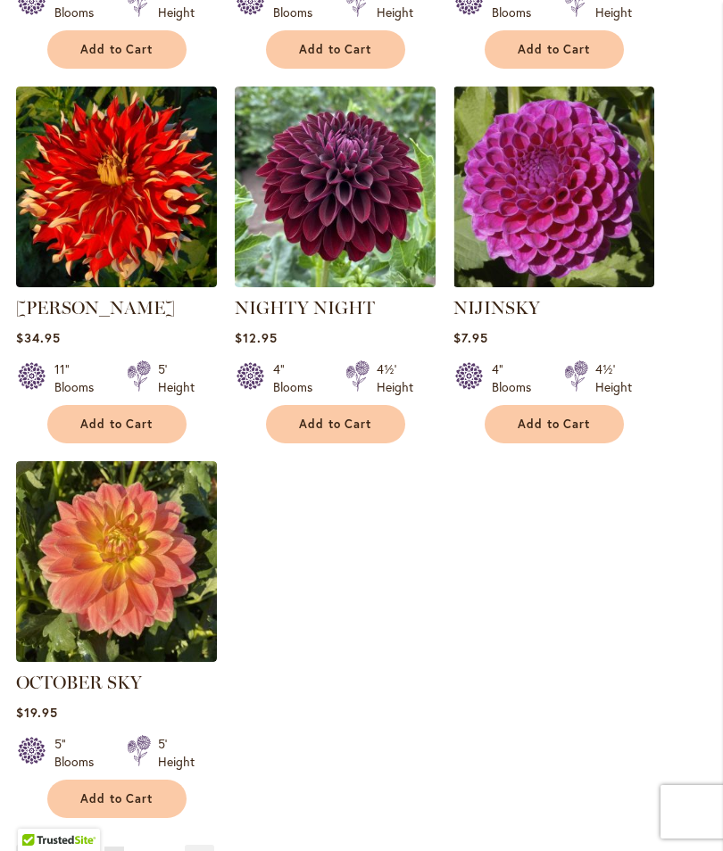
click at [148, 850] on link "Page 19" at bounding box center [141, 860] width 20 height 27
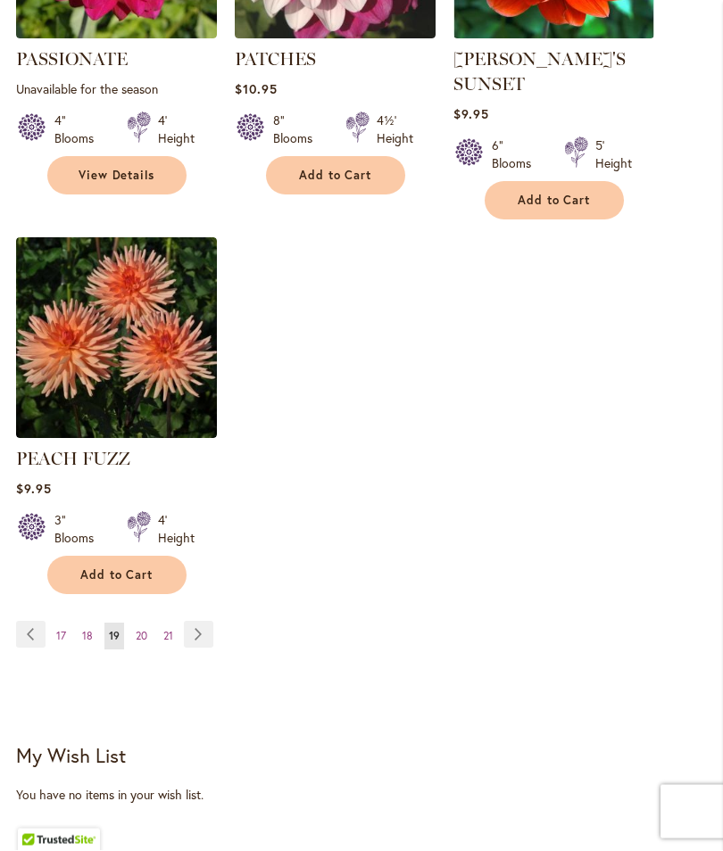
scroll to position [2415, 0]
click at [143, 629] on span "20" at bounding box center [142, 635] width 12 height 13
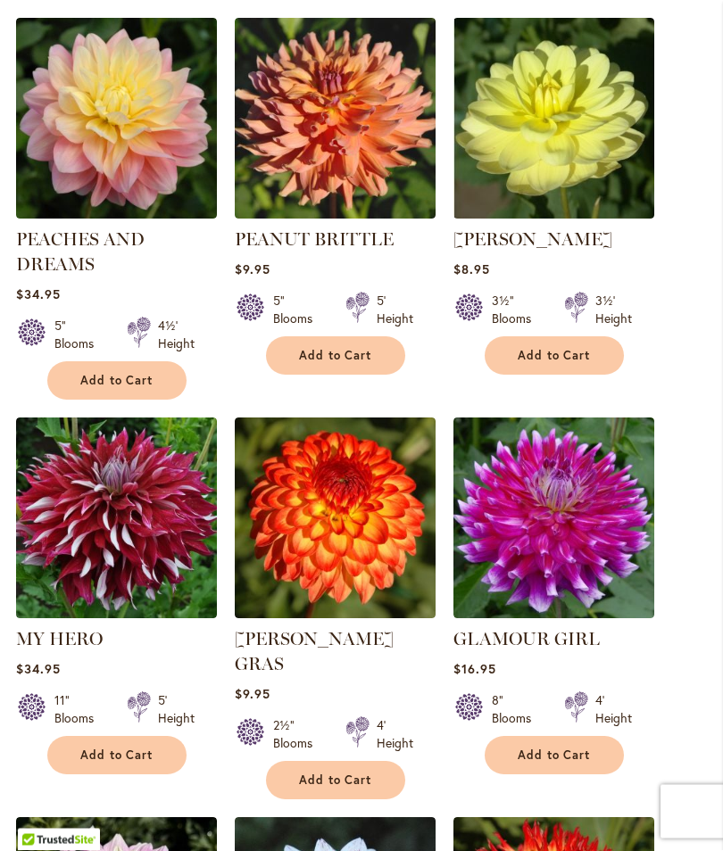
scroll to position [711, 0]
click at [128, 763] on span "Add to Cart" at bounding box center [116, 755] width 73 height 15
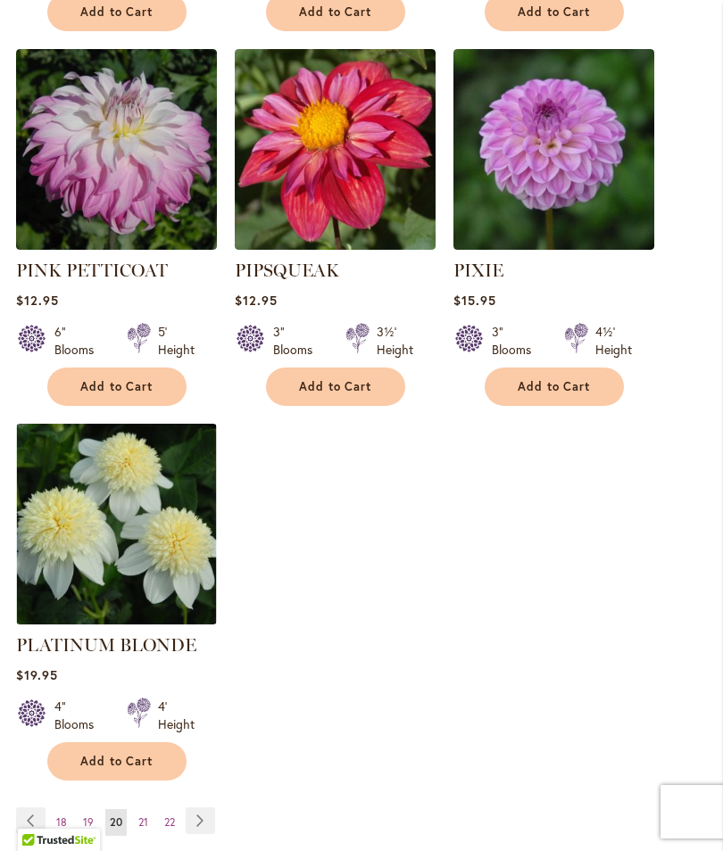
scroll to position [2312, 0]
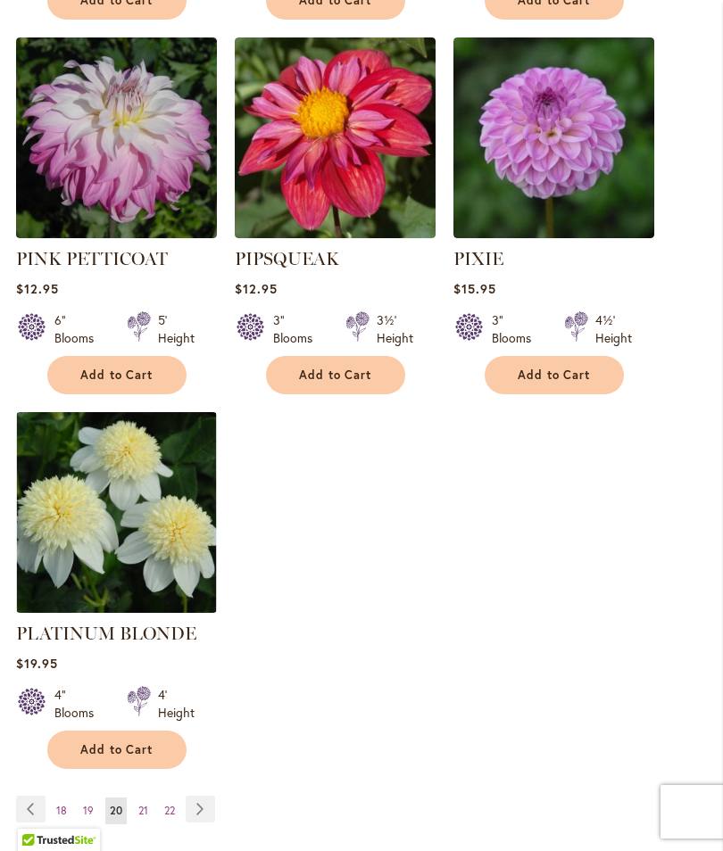
click at [142, 804] on span "21" at bounding box center [143, 810] width 10 height 13
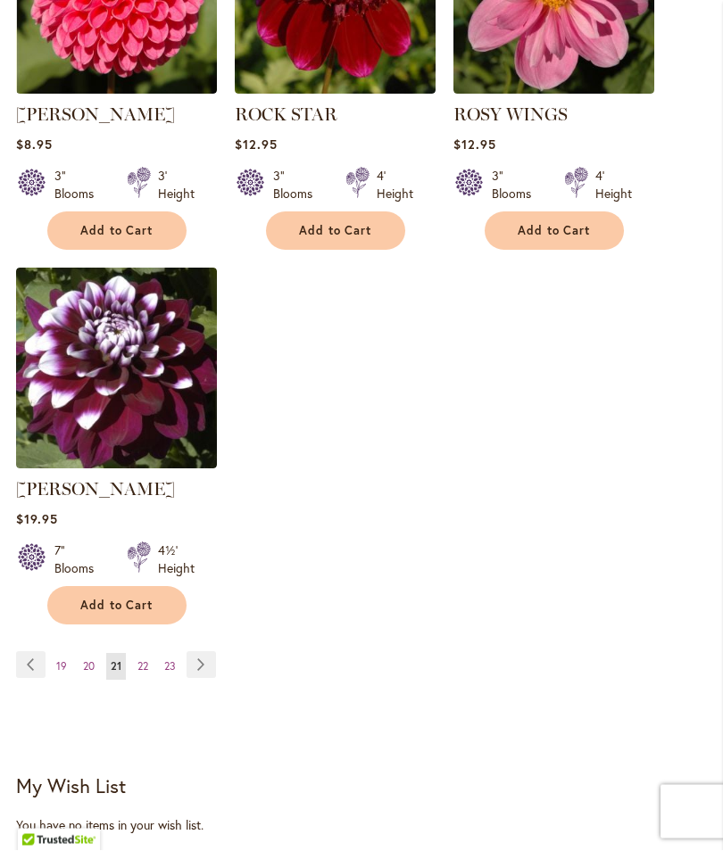
scroll to position [2360, 0]
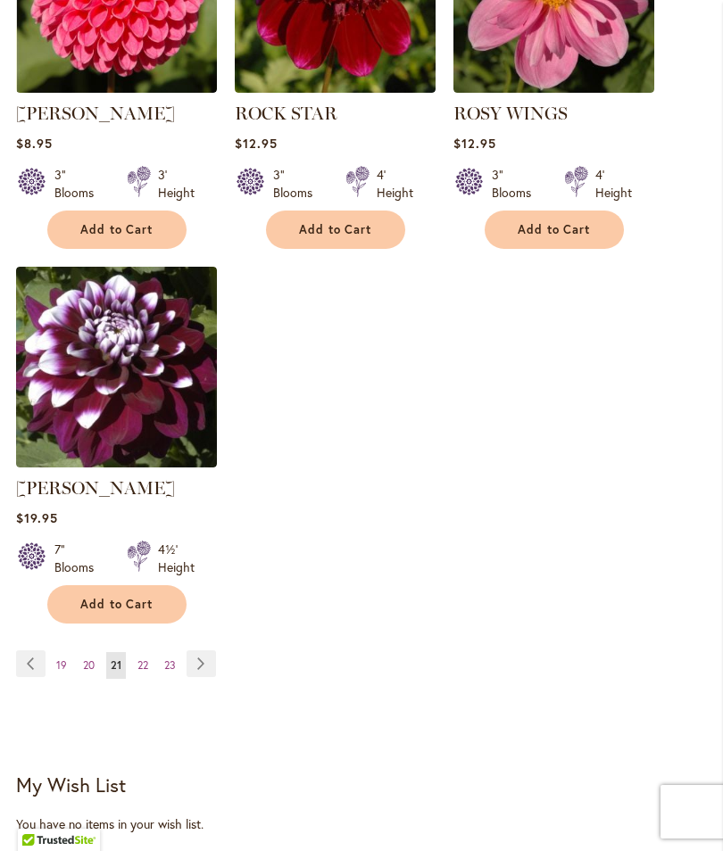
click at [143, 672] on span "22" at bounding box center [142, 664] width 11 height 13
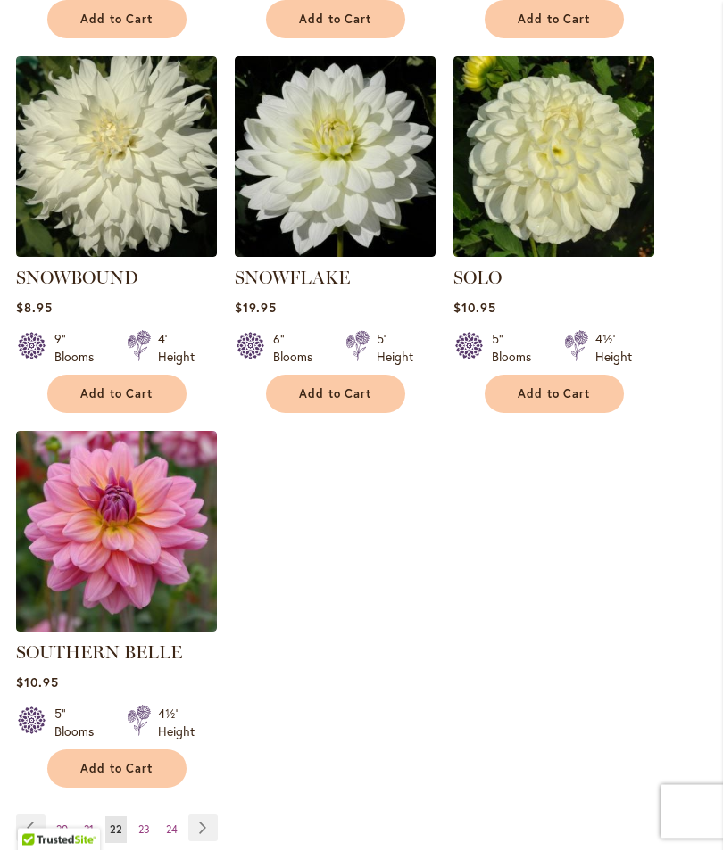
scroll to position [2202, 0]
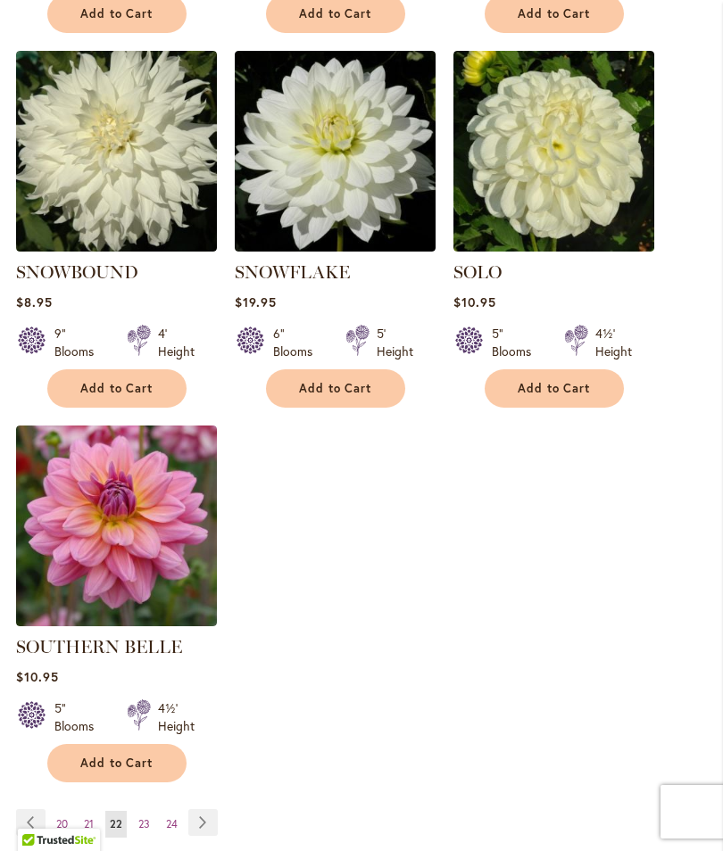
click at [148, 817] on span "23" at bounding box center [144, 823] width 12 height 13
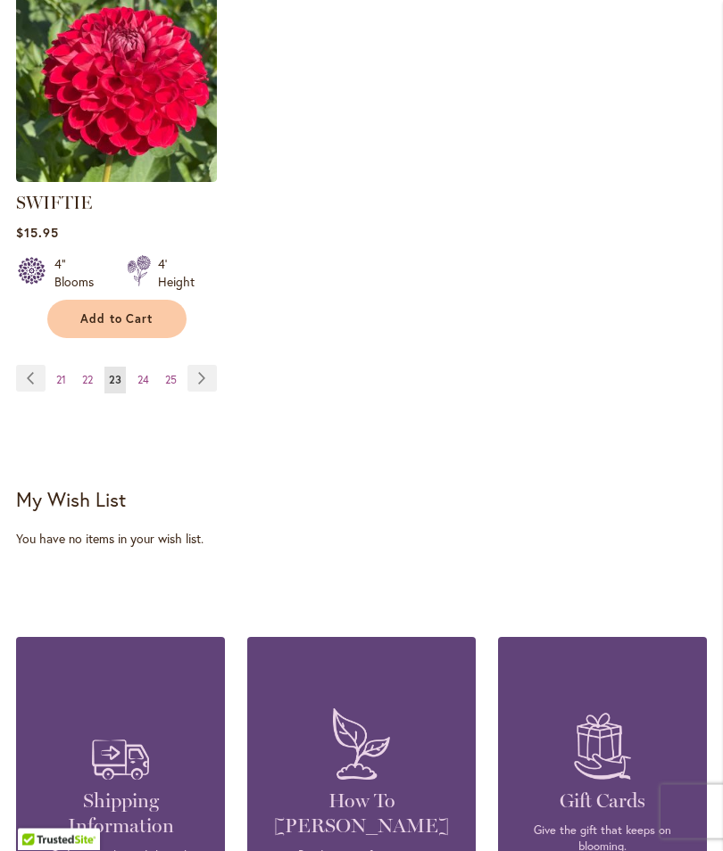
scroll to position [2616, 0]
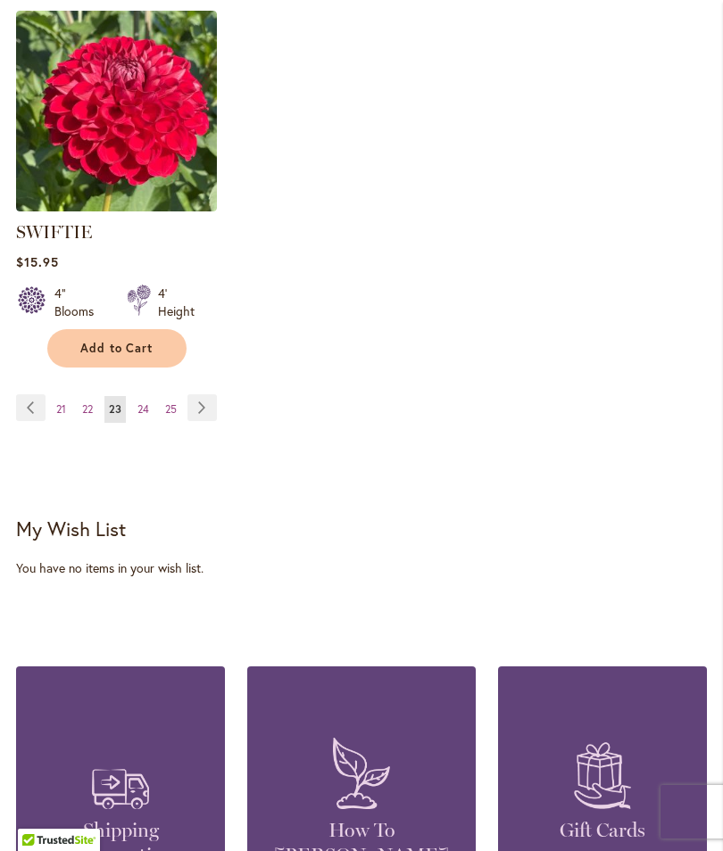
click at [145, 416] on span "24" at bounding box center [143, 408] width 12 height 13
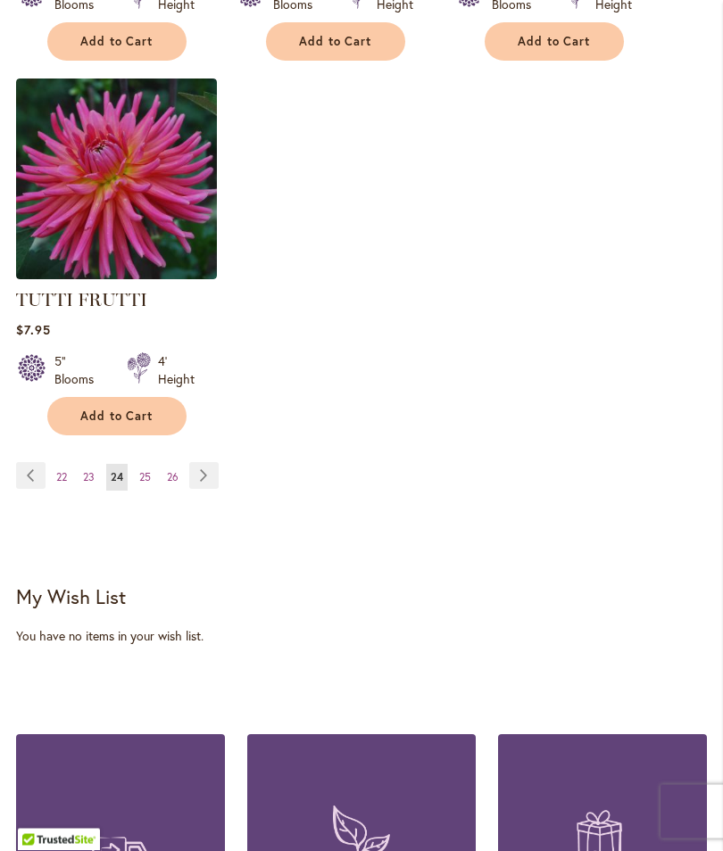
scroll to position [2549, 0]
click at [141, 470] on span "25" at bounding box center [145, 476] width 12 height 13
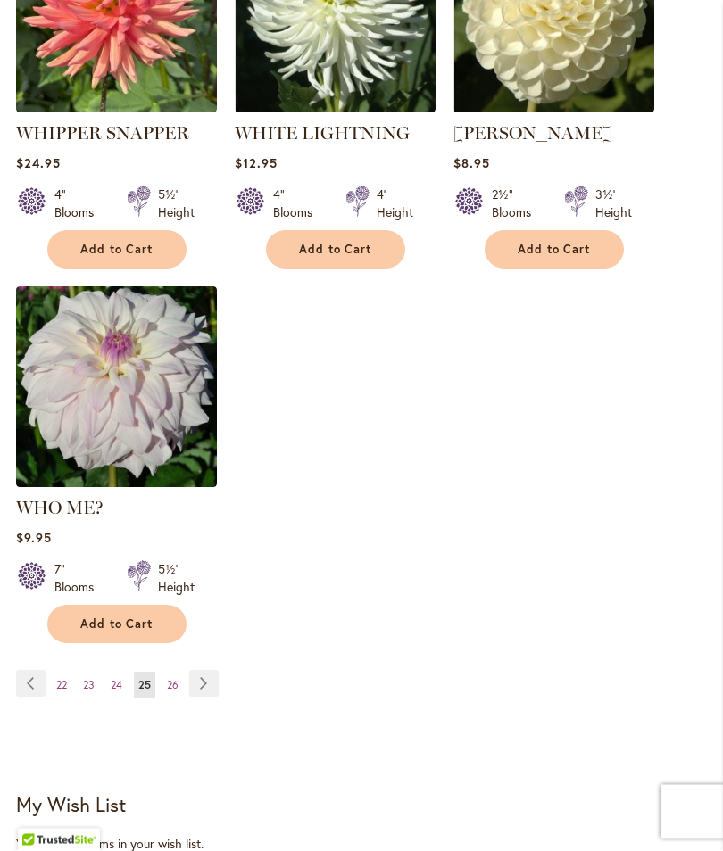
scroll to position [2341, 0]
click at [170, 672] on link "Page 26" at bounding box center [172, 685] width 21 height 27
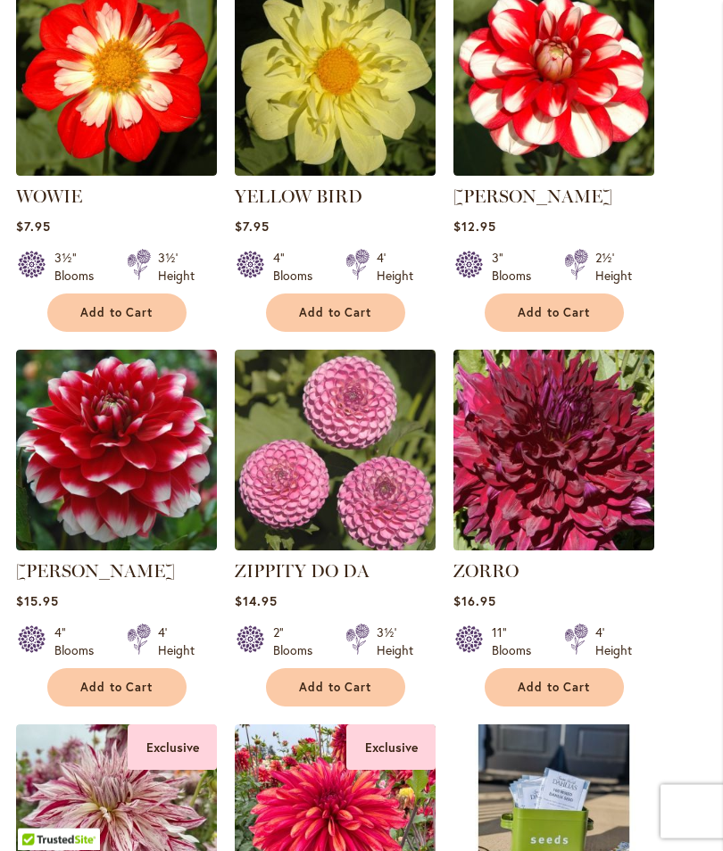
scroll to position [1128, 0]
click at [553, 695] on span "Add to Cart" at bounding box center [553, 687] width 73 height 15
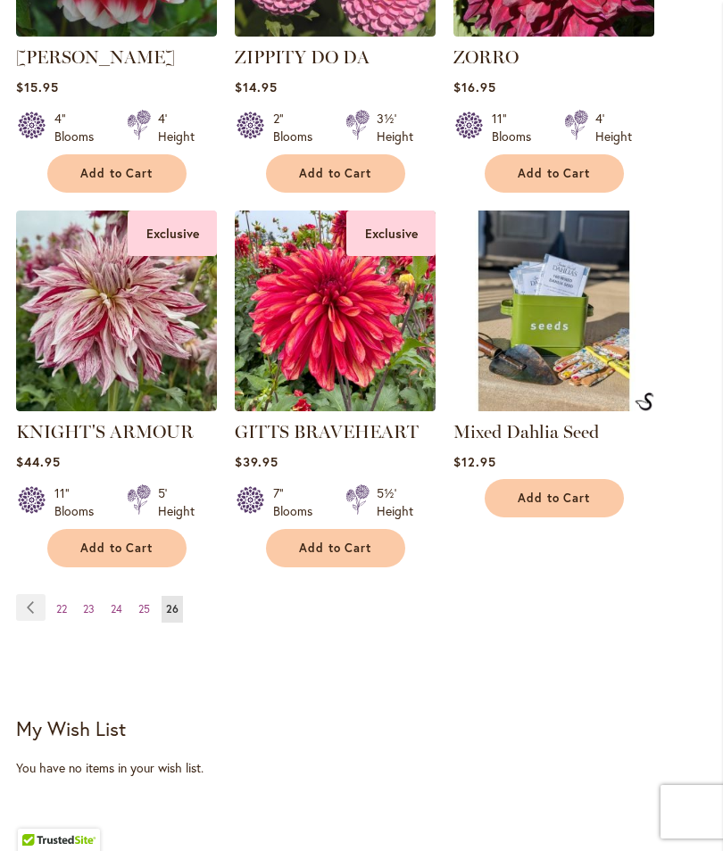
scroll to position [1613, 0]
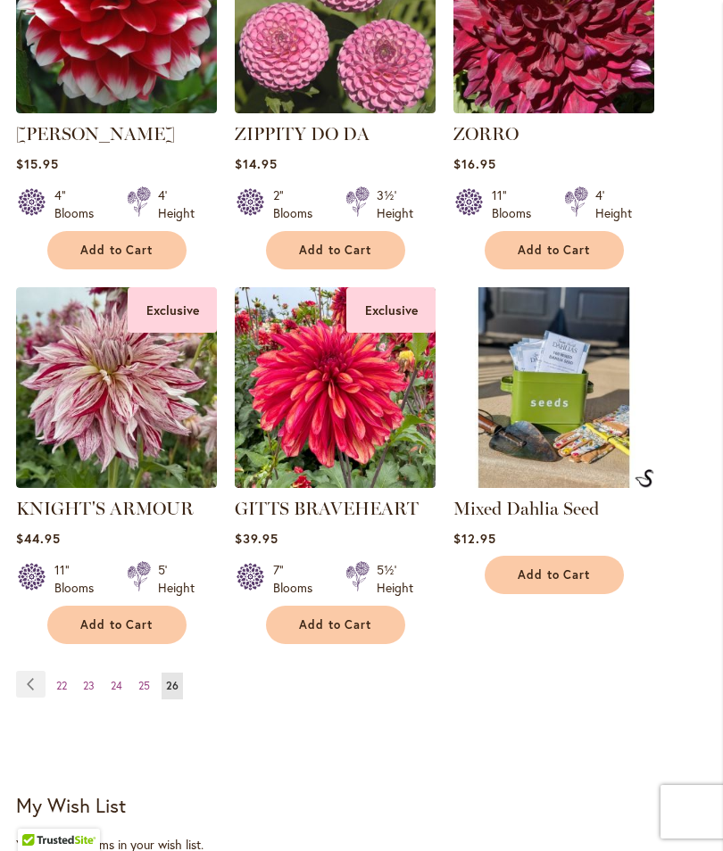
click at [66, 693] on link "Page 22" at bounding box center [62, 686] width 20 height 27
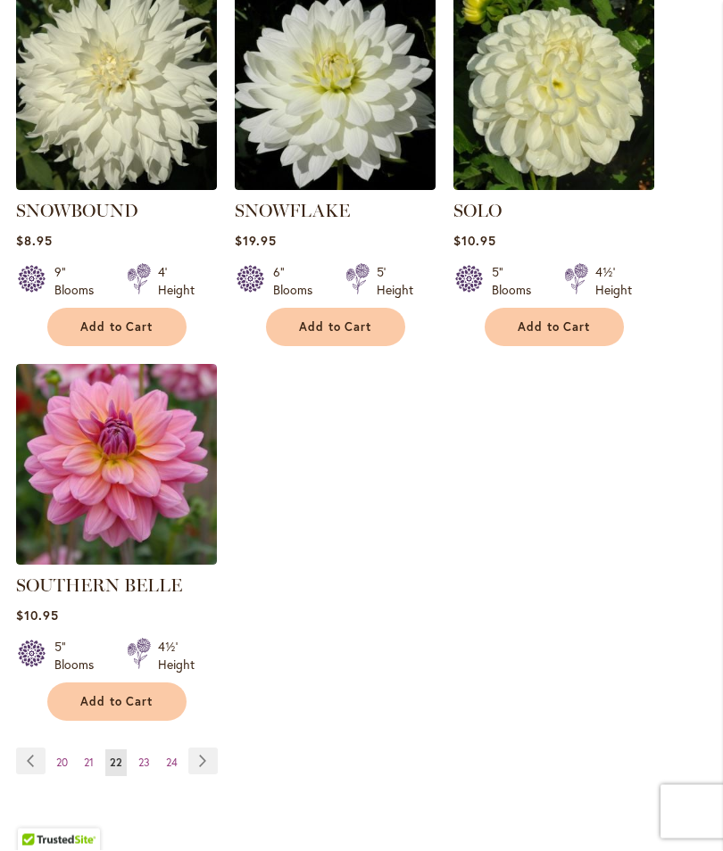
scroll to position [2263, 0]
click at [69, 753] on link "Page 20" at bounding box center [62, 762] width 21 height 27
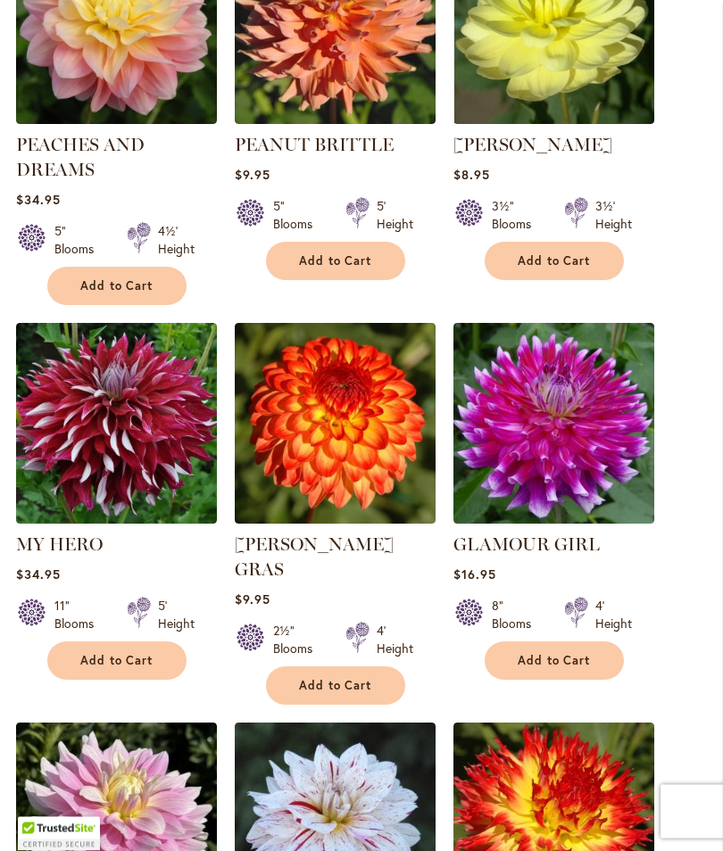
scroll to position [806, 0]
click at [133, 668] on span "Add to Cart" at bounding box center [116, 660] width 73 height 15
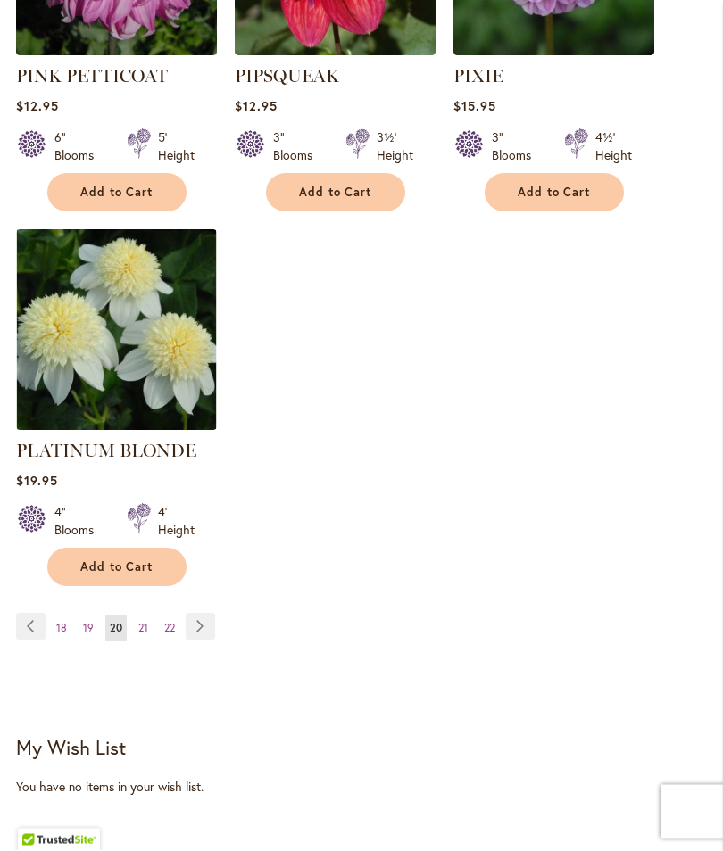
scroll to position [2495, 0]
click at [62, 615] on link "Page 18" at bounding box center [62, 628] width 20 height 27
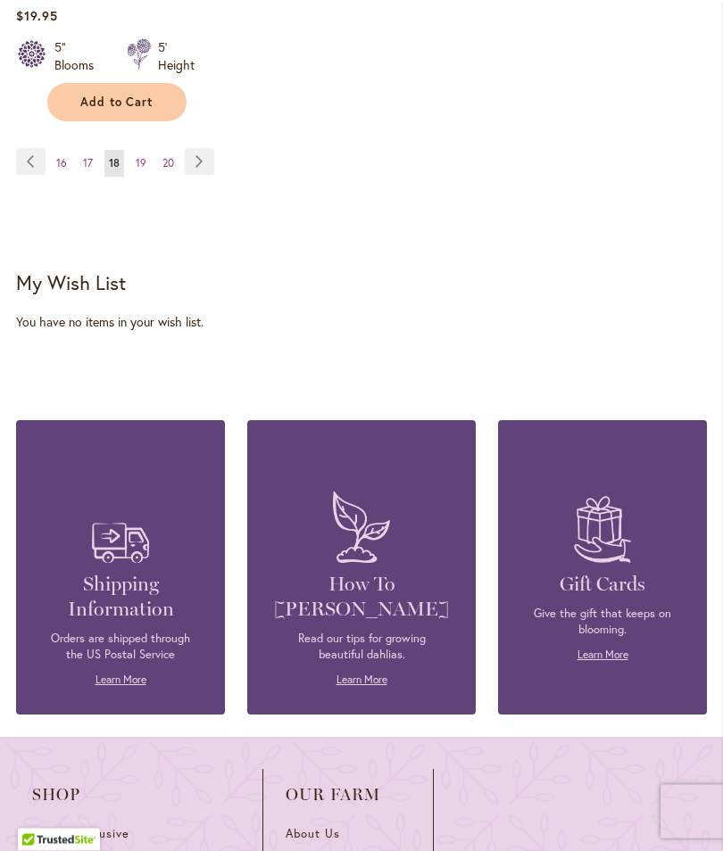
scroll to position [2838, 0]
click at [68, 170] on link "Page 16" at bounding box center [62, 163] width 20 height 27
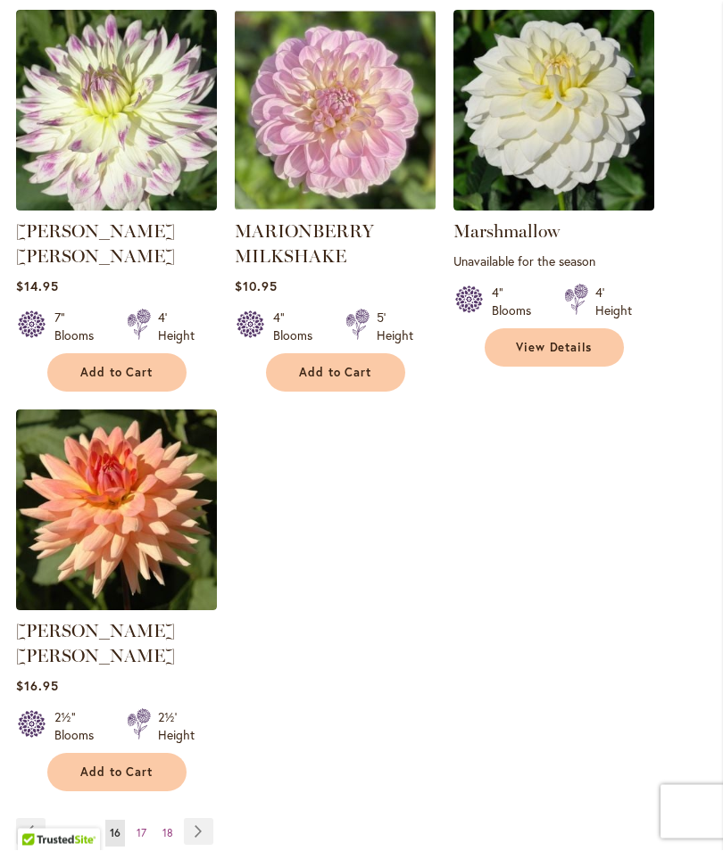
scroll to position [2243, 0]
click at [65, 826] on span "14" at bounding box center [61, 832] width 11 height 13
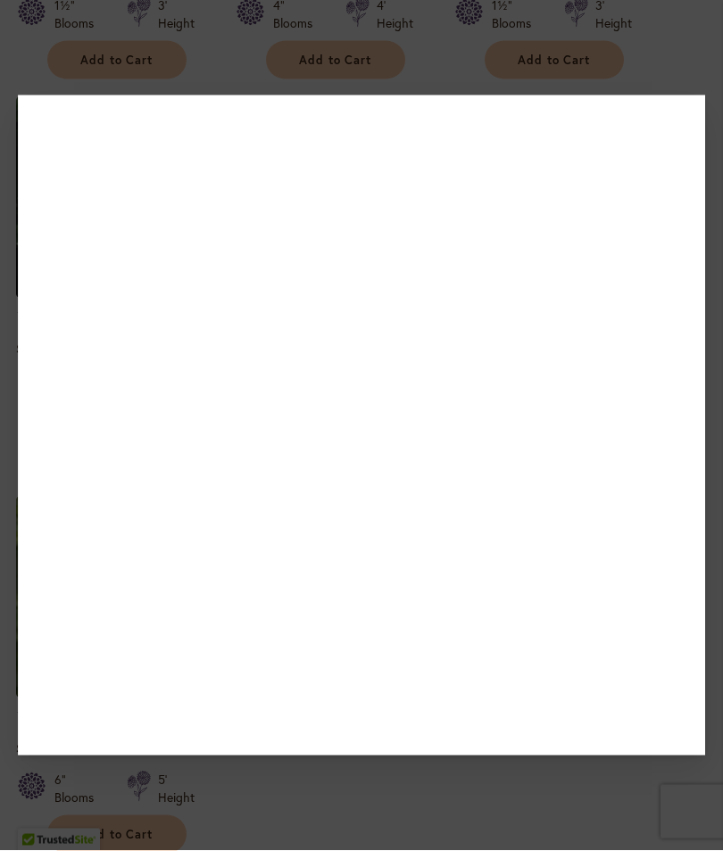
scroll to position [2131, 0]
click at [708, 135] on div at bounding box center [361, 425] width 723 height 851
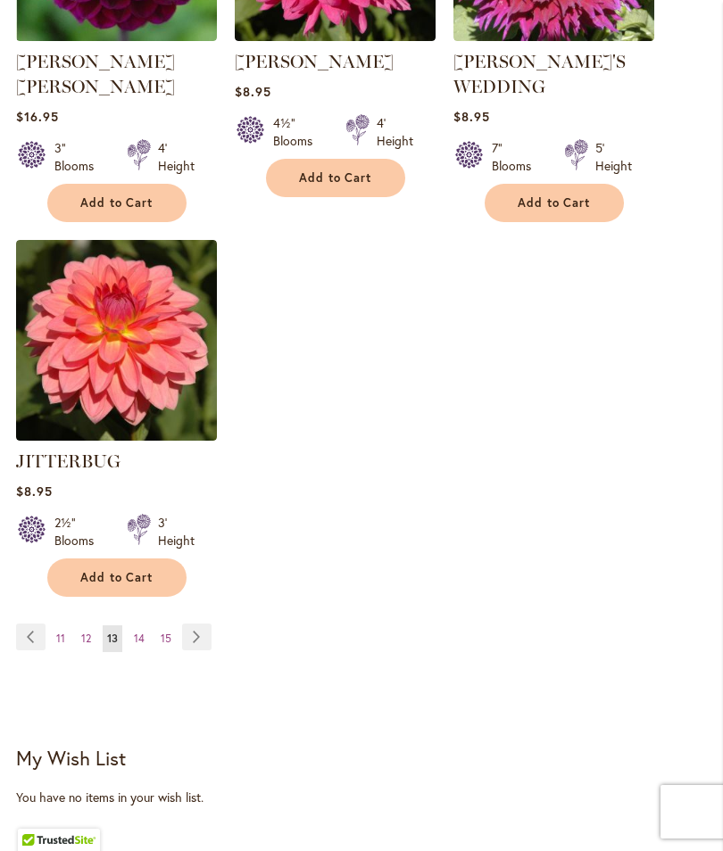
scroll to position [2431, 0]
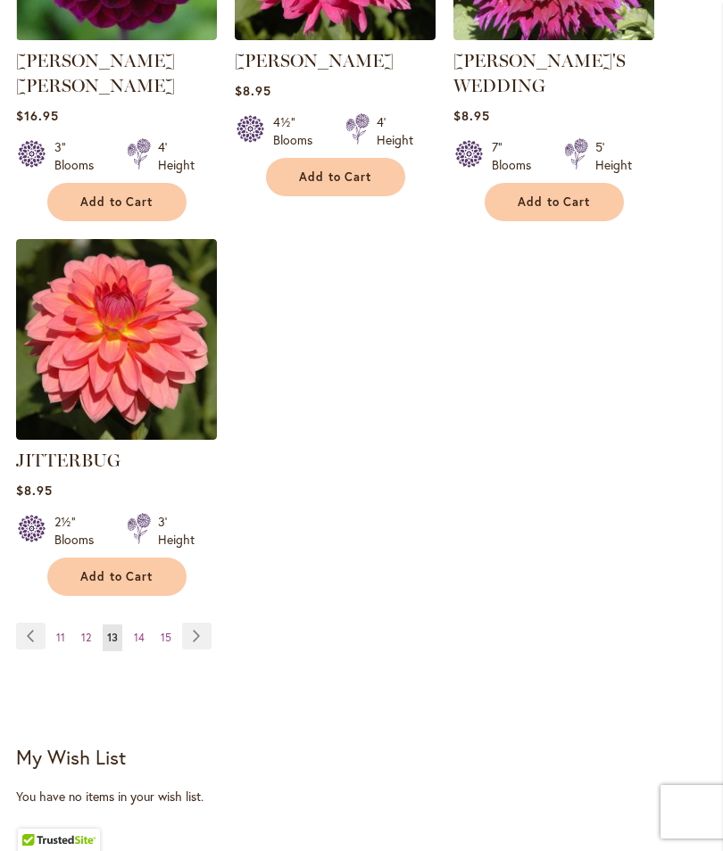
click at [134, 631] on span "14" at bounding box center [139, 637] width 11 height 13
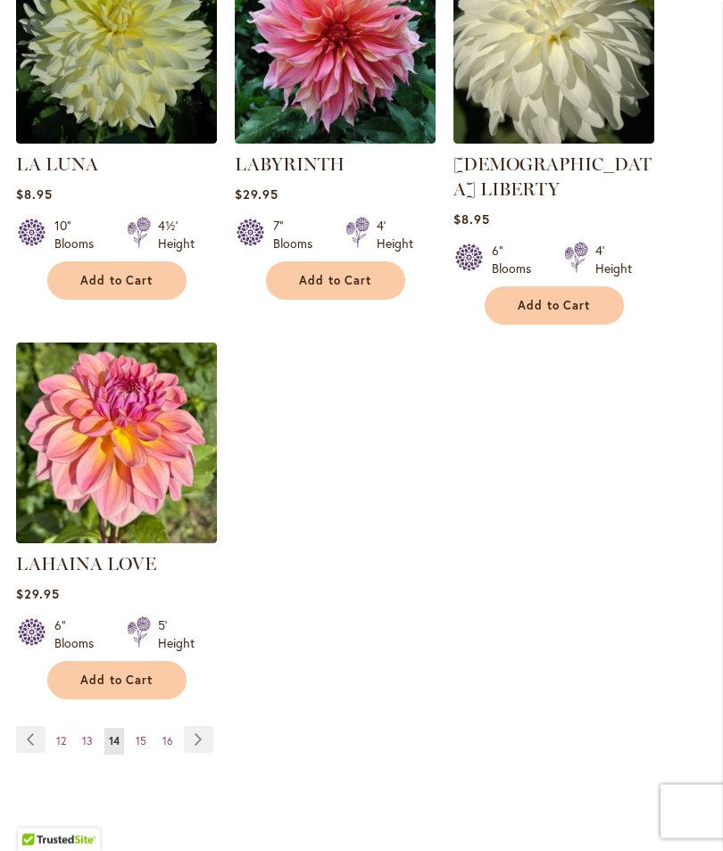
scroll to position [2291, 0]
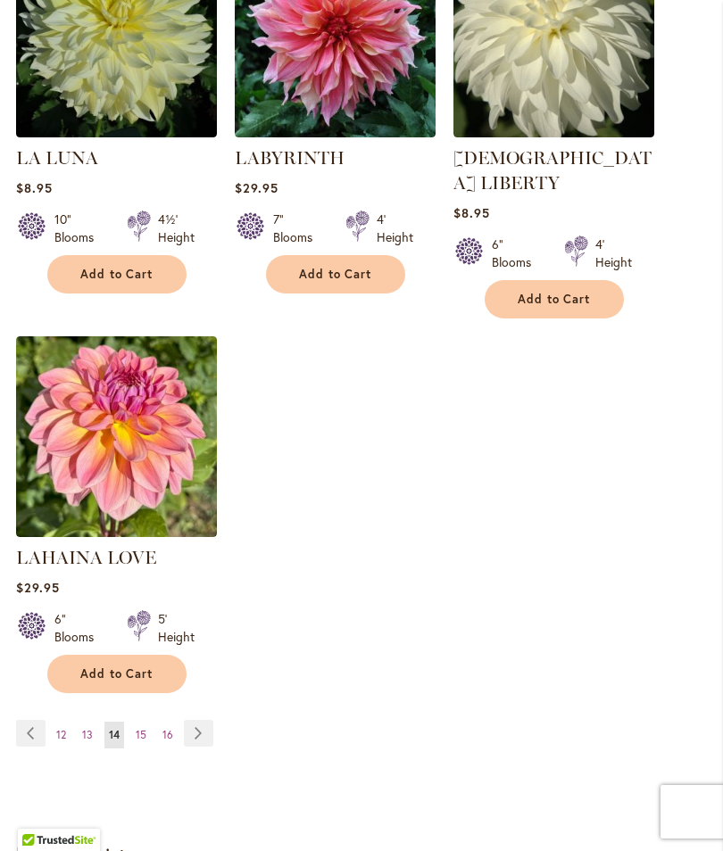
click at [63, 728] on span "12" at bounding box center [61, 734] width 10 height 13
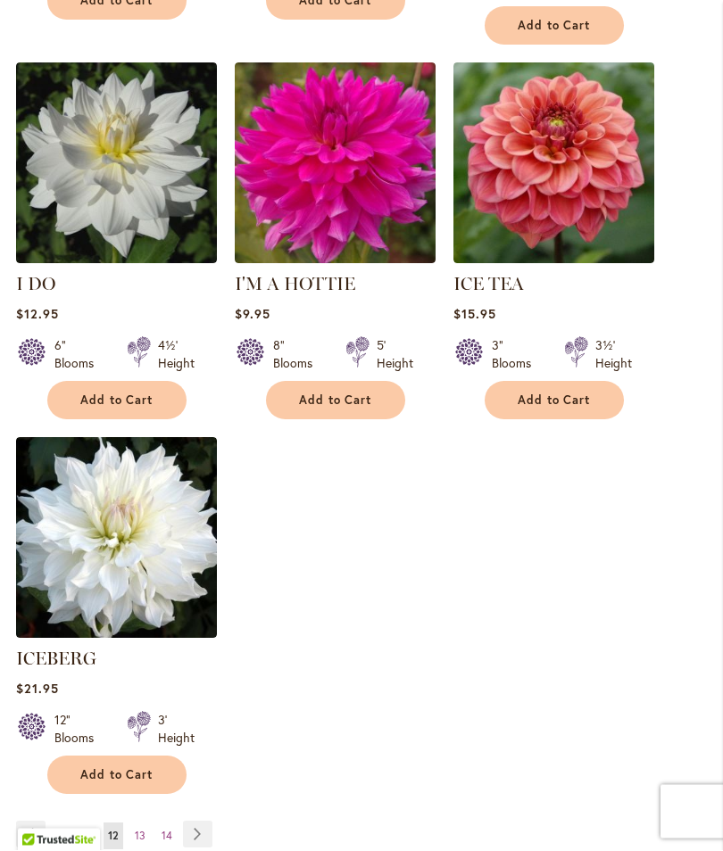
scroll to position [2190, 0]
click at [95, 825] on link "Page 11" at bounding box center [87, 835] width 18 height 27
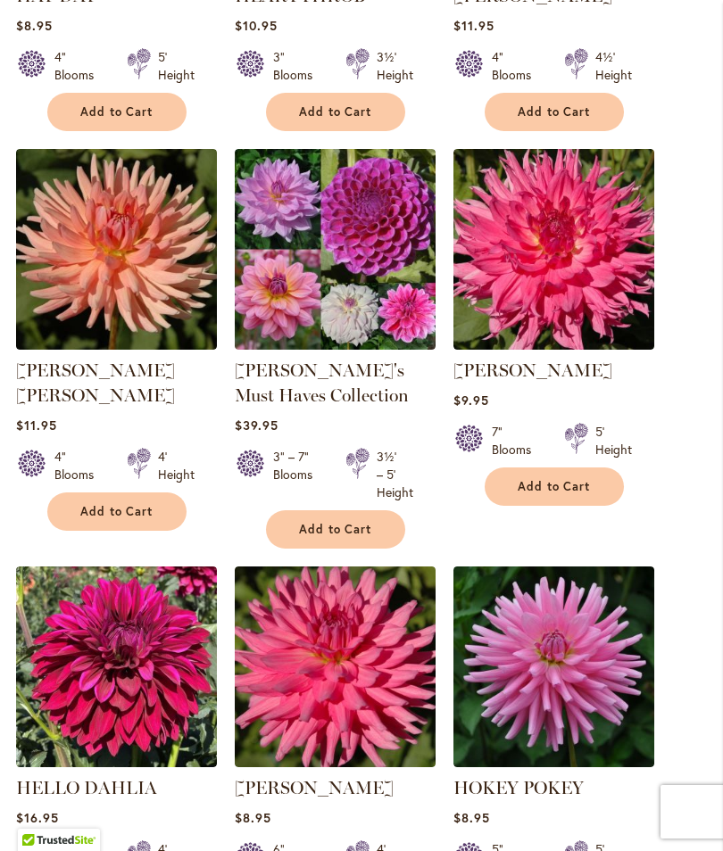
scroll to position [1728, 0]
click at [563, 495] on span "Add to Cart" at bounding box center [553, 487] width 73 height 15
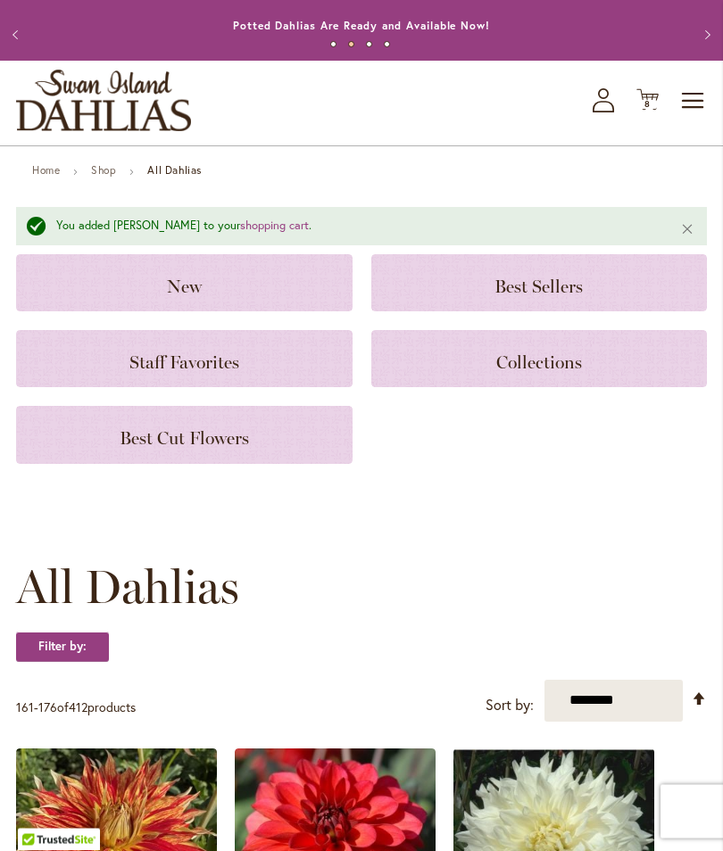
scroll to position [0, 0]
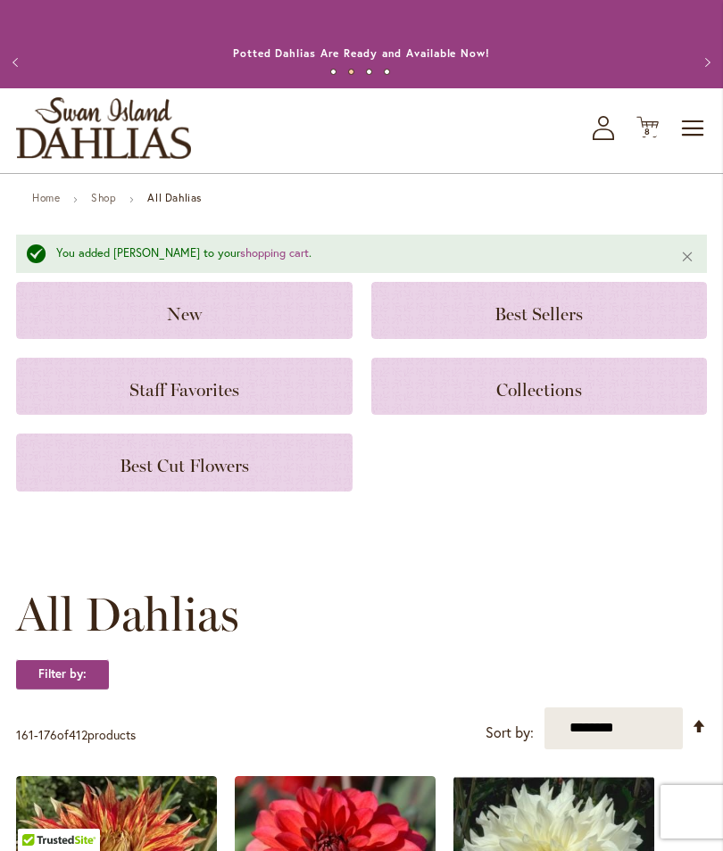
click at [652, 138] on icon at bounding box center [647, 127] width 22 height 21
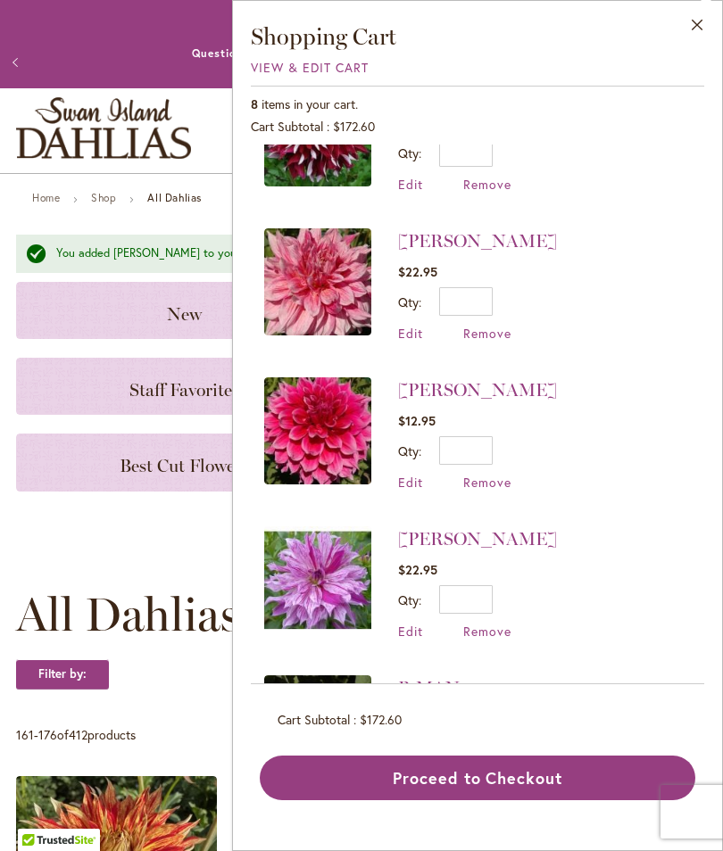
scroll to position [376, 0]
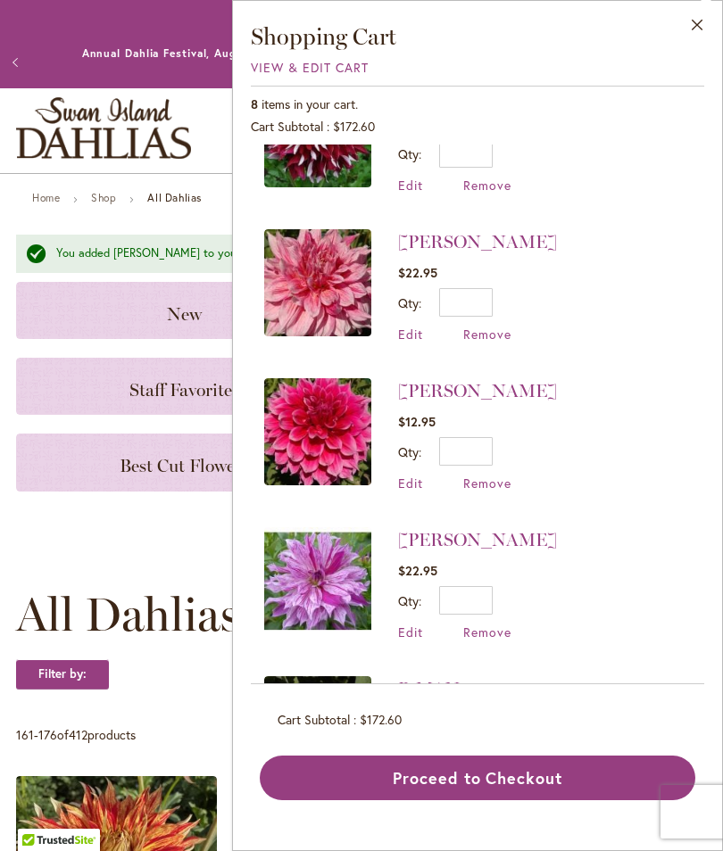
click at [481, 479] on span "Remove" at bounding box center [487, 483] width 48 height 17
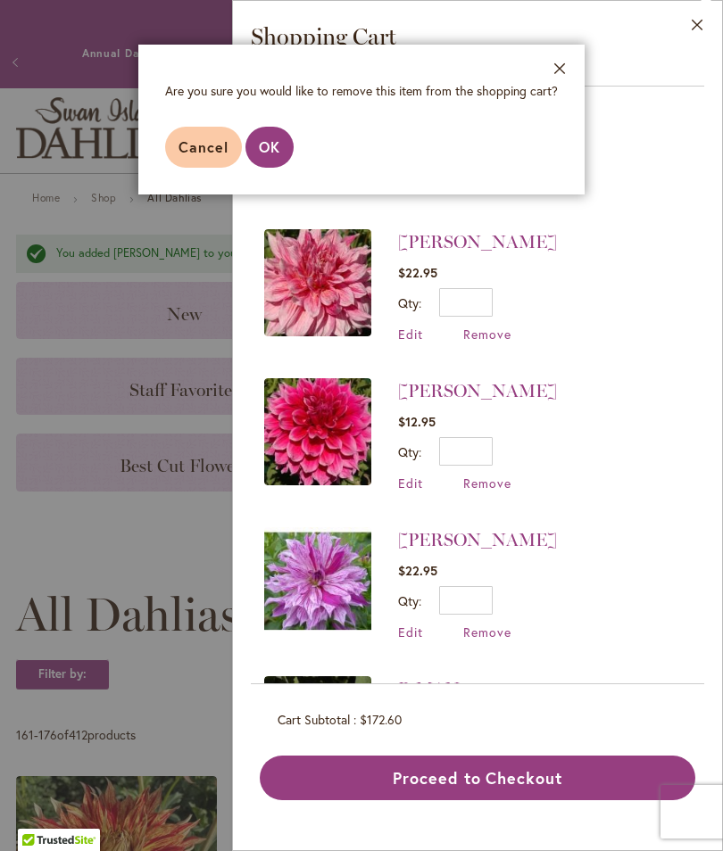
click at [273, 155] on span "OK" at bounding box center [269, 146] width 21 height 19
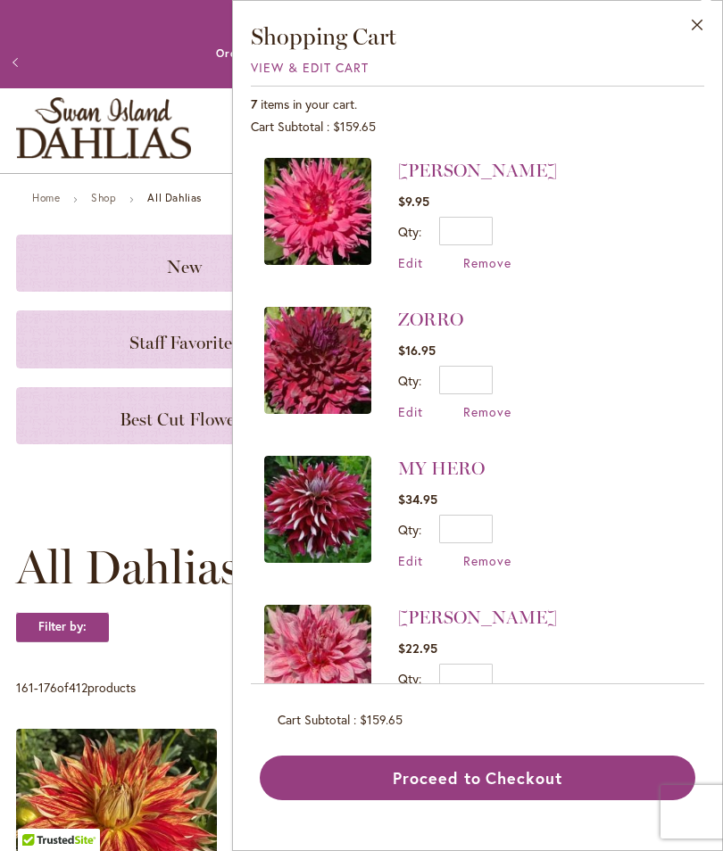
click at [494, 408] on span "Remove" at bounding box center [487, 411] width 48 height 17
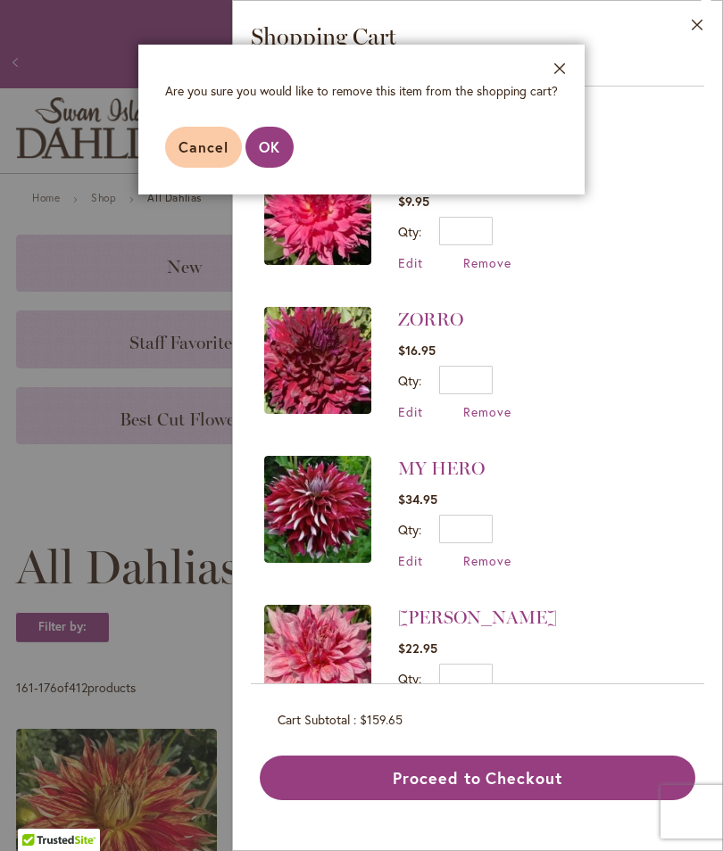
click at [275, 152] on span "OK" at bounding box center [269, 146] width 21 height 19
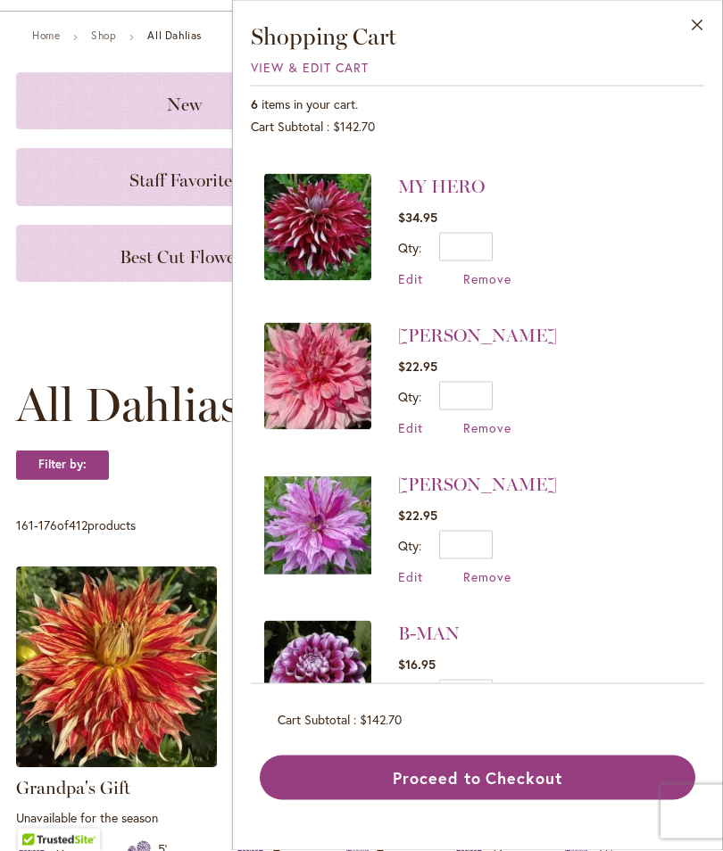
scroll to position [162, 0]
click at [477, 800] on button "Proceed to Checkout" at bounding box center [477, 778] width 435 height 45
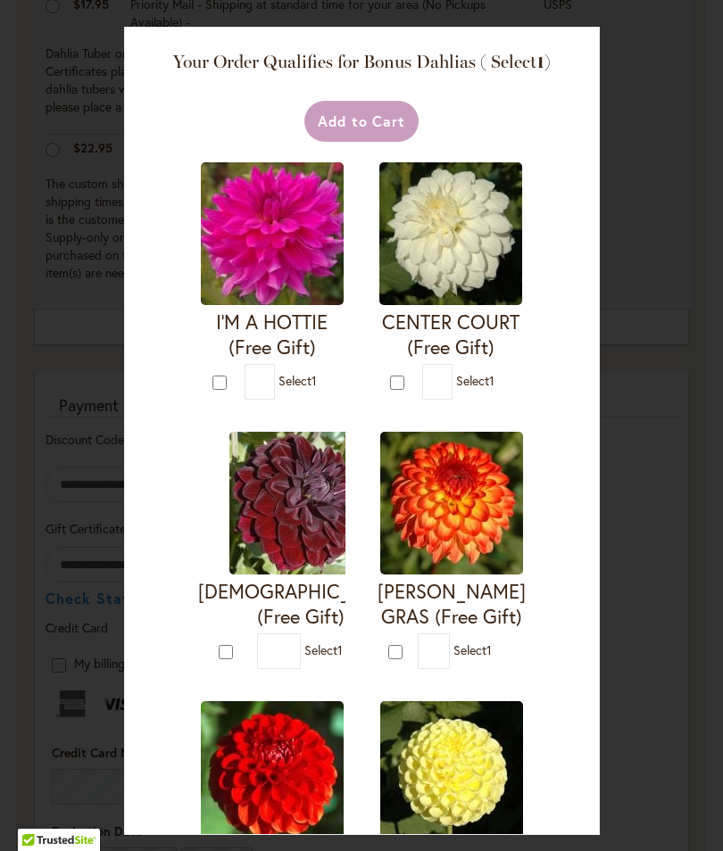
click at [267, 514] on img at bounding box center [300, 503] width 143 height 143
type input "*"
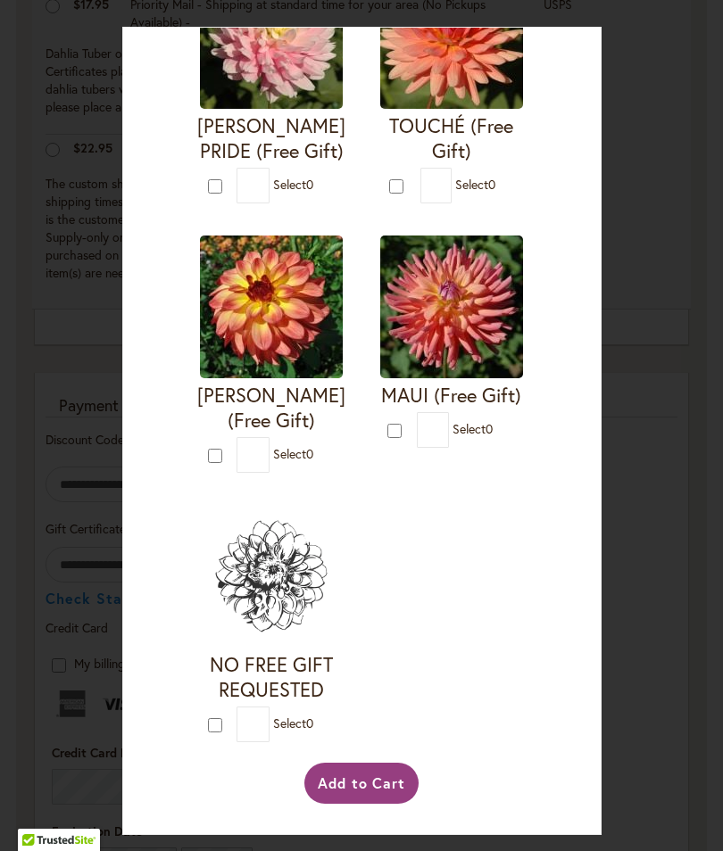
scroll to position [3849, 0]
click at [371, 804] on button "Add to Cart" at bounding box center [361, 783] width 115 height 41
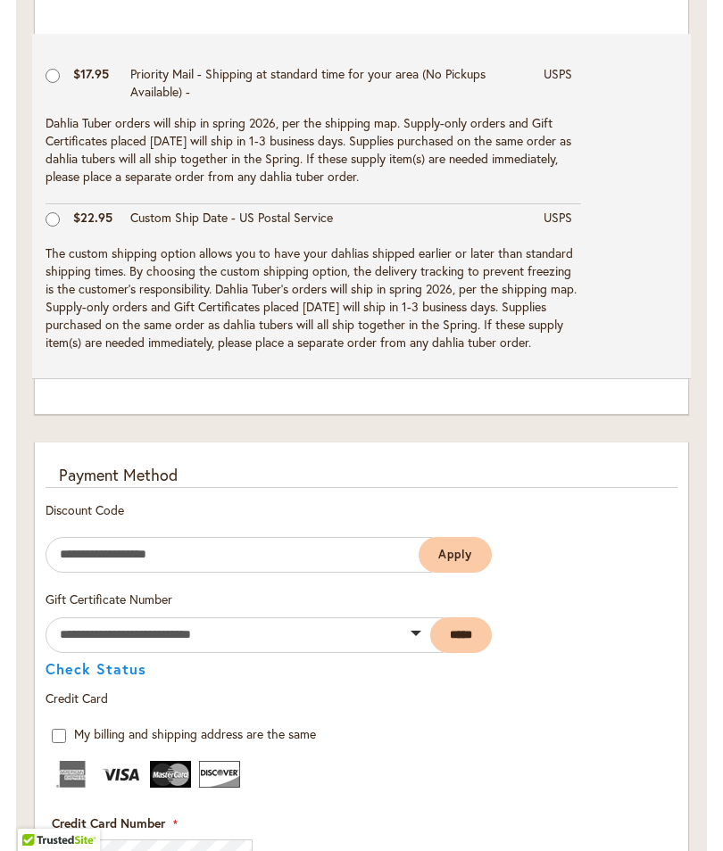
scroll to position [1090, 0]
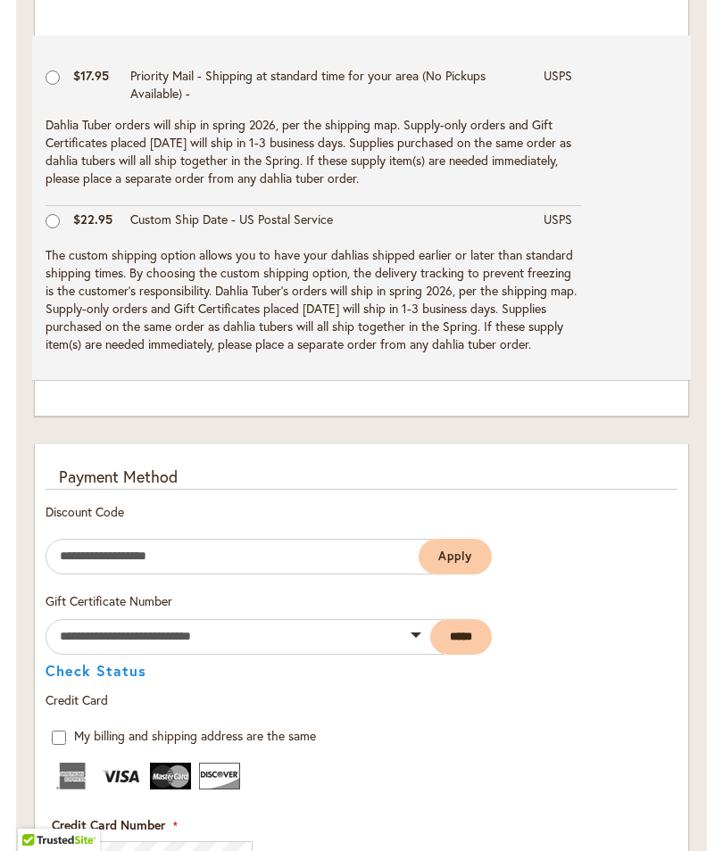
click at [5, 462] on main "Free gift VOODOO (Free Gift) was added to your shopping cart Close Checkout Ple…" at bounding box center [361, 728] width 723 height 3047
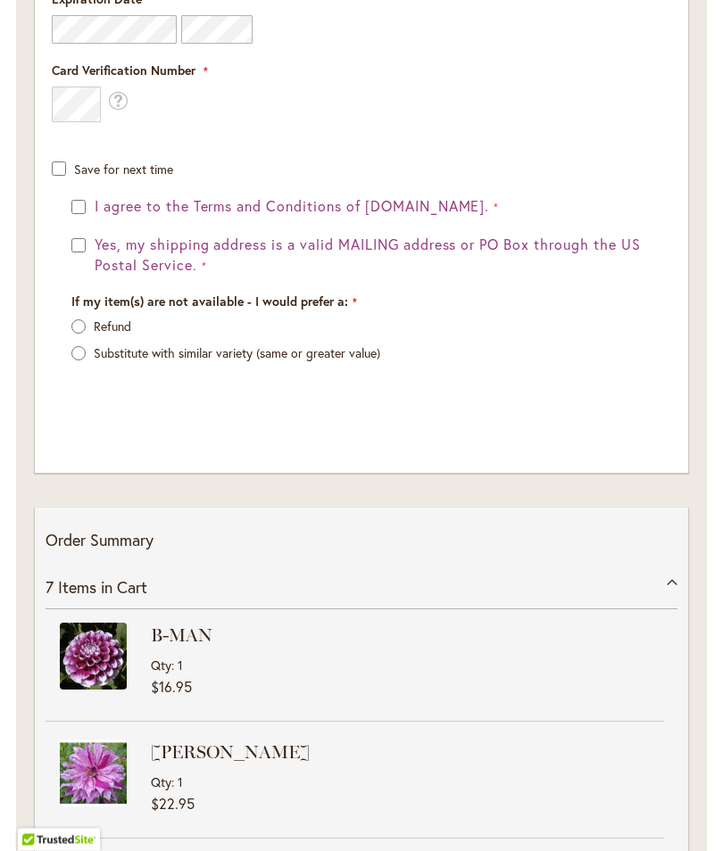
scroll to position [1995, 0]
click at [87, 326] on div "If my item(s) are not available - I would prefer a: Refund Substitute with simi…" at bounding box center [361, 336] width 592 height 87
click at [82, 325] on div "If my item(s) are not available - I would prefer a: Refund Substitute with simi…" at bounding box center [361, 336] width 592 height 87
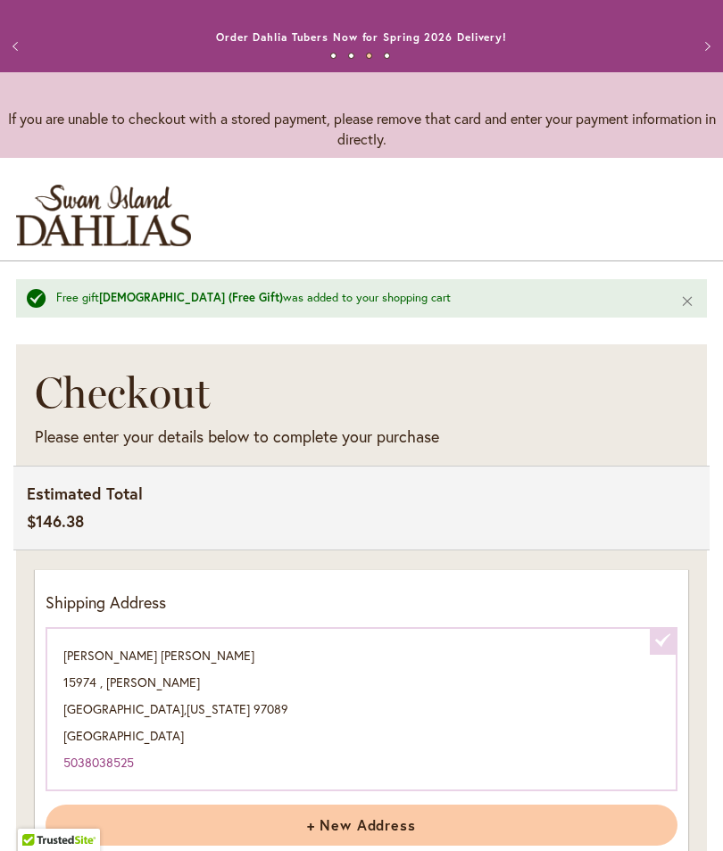
scroll to position [0, 0]
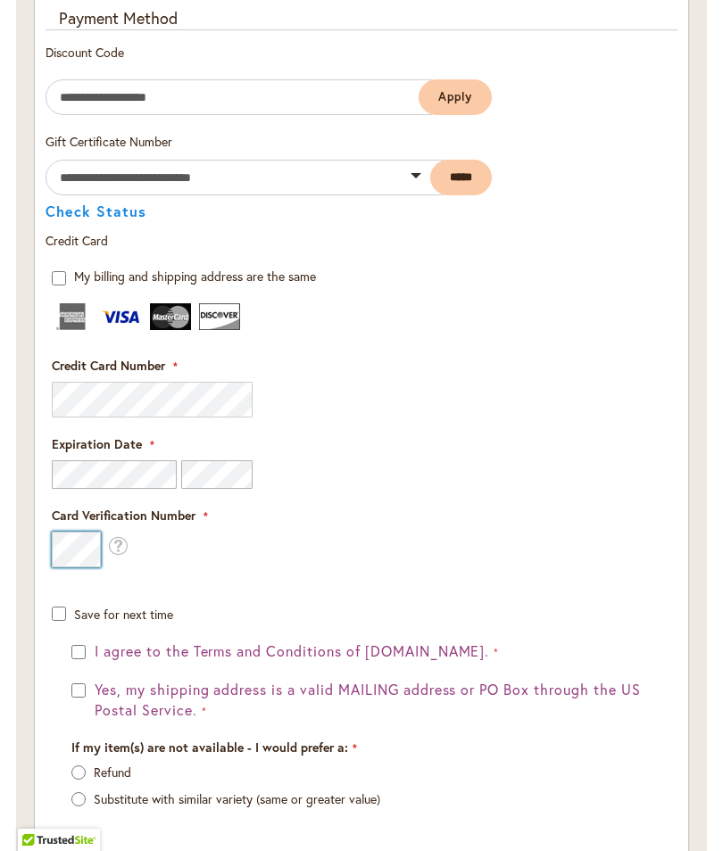
scroll to position [1501, 0]
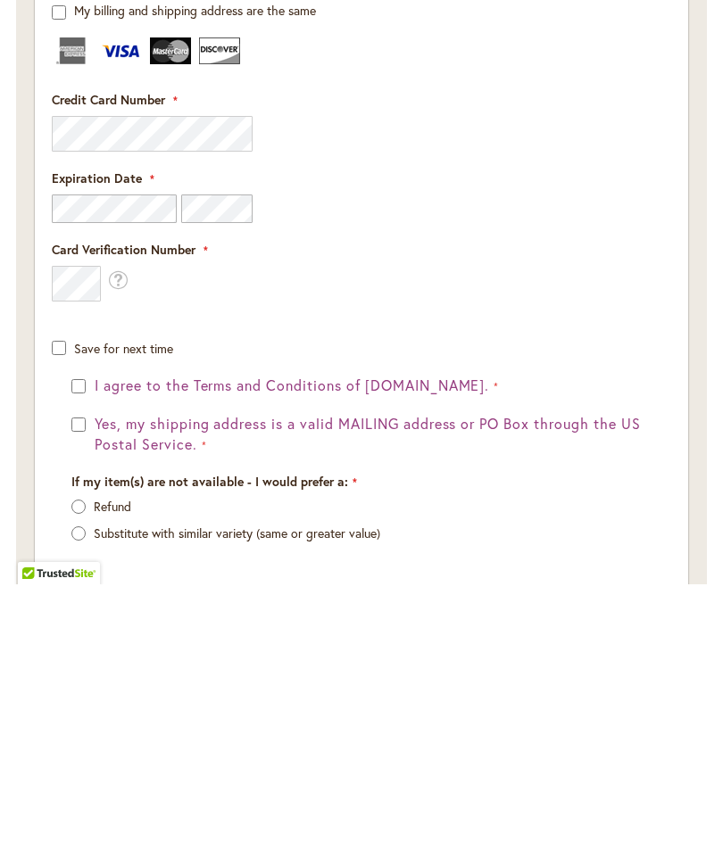
click at [86, 379] on form "**********" at bounding box center [361, 575] width 658 height 612
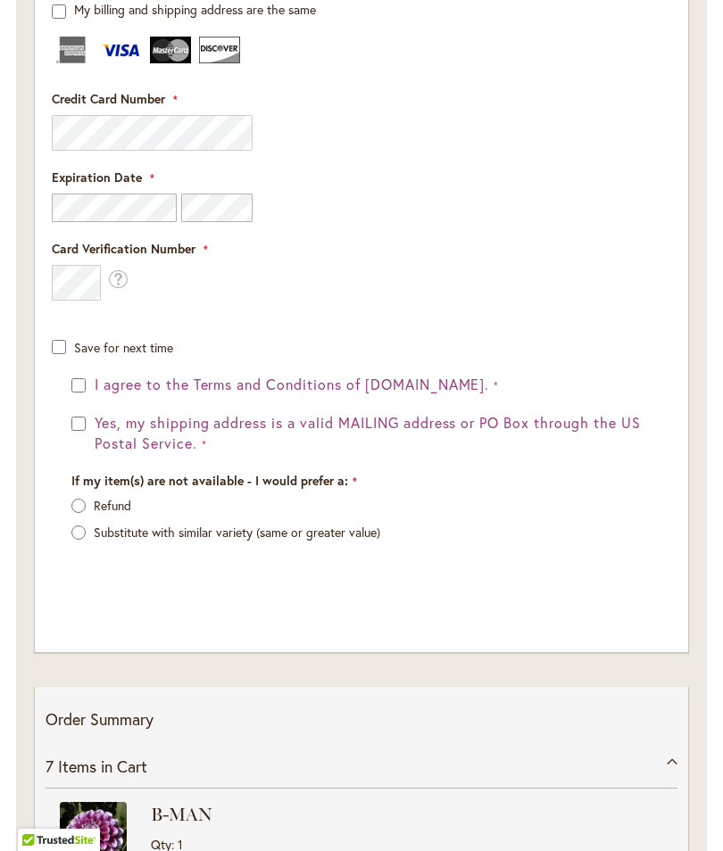
click at [82, 385] on div "I agree to the Terms and Conditions of dahlias.com." at bounding box center [361, 385] width 580 height 21
click at [95, 514] on label "Refund" at bounding box center [112, 505] width 37 height 17
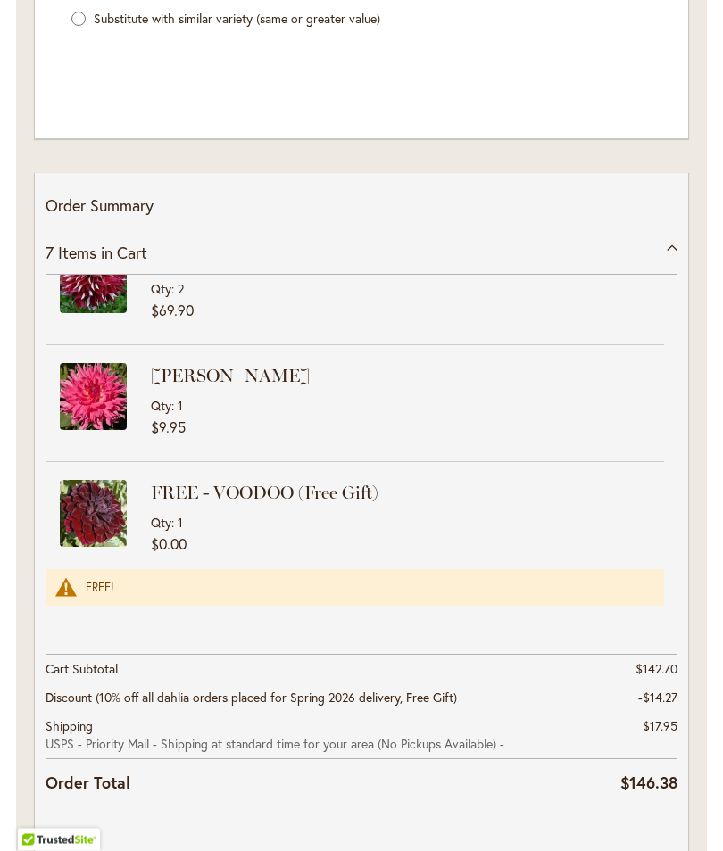
scroll to position [2374, 0]
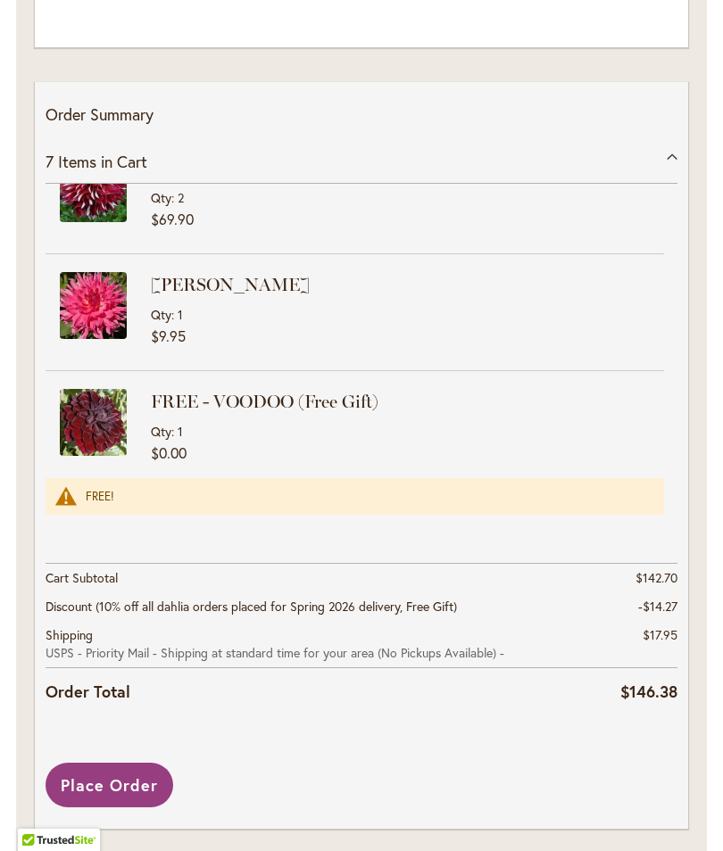
click at [256, 786] on div "Place Order" at bounding box center [361, 785] width 632 height 45
click at [136, 792] on span "Place Order" at bounding box center [109, 784] width 97 height 21
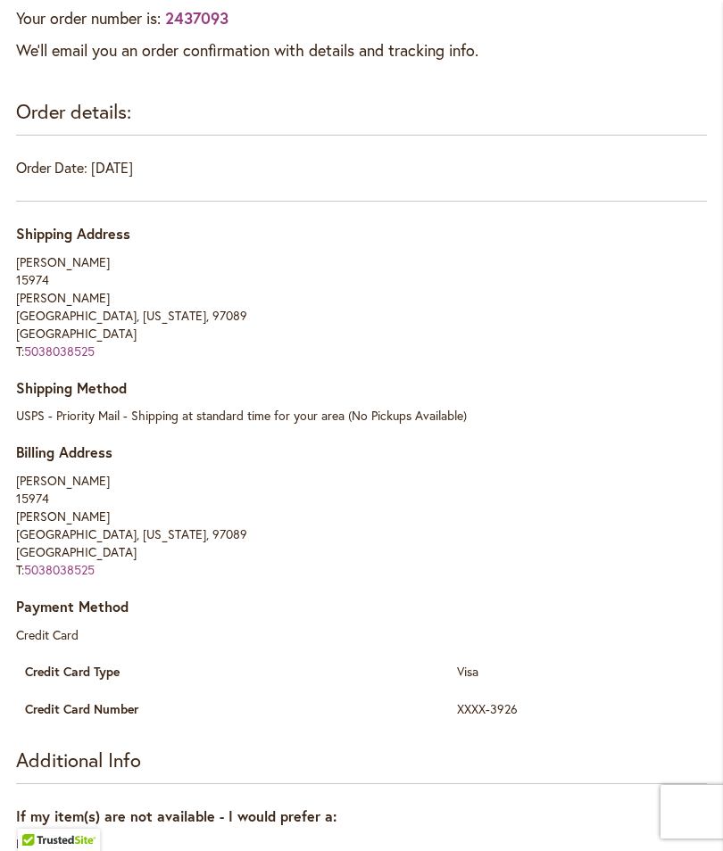
scroll to position [253, 0]
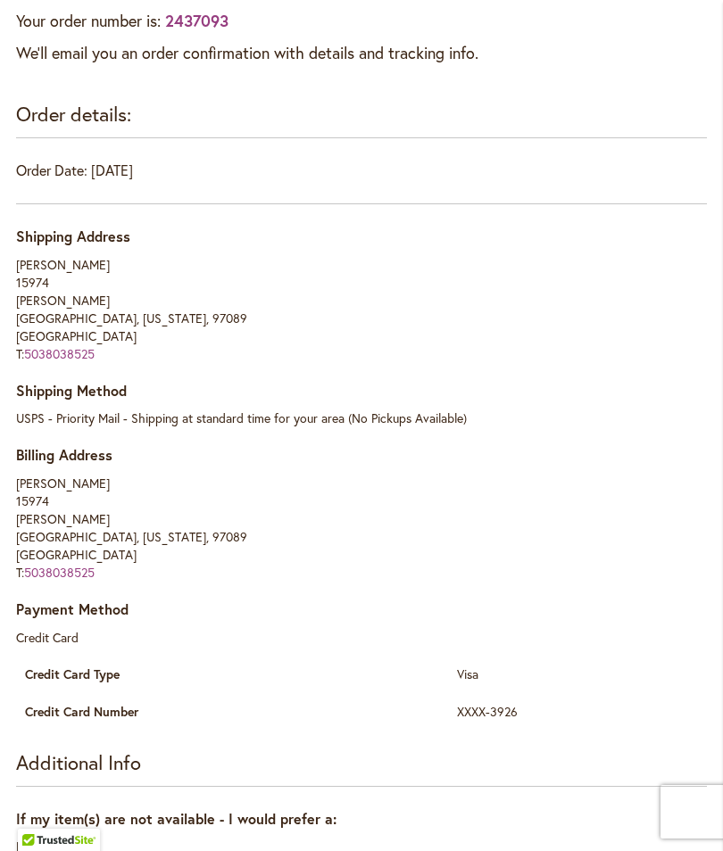
click at [386, 845] on div "If my item(s) are not available - I would prefer a: Refund" at bounding box center [361, 832] width 690 height 47
